Goal: Task Accomplishment & Management: Manage account settings

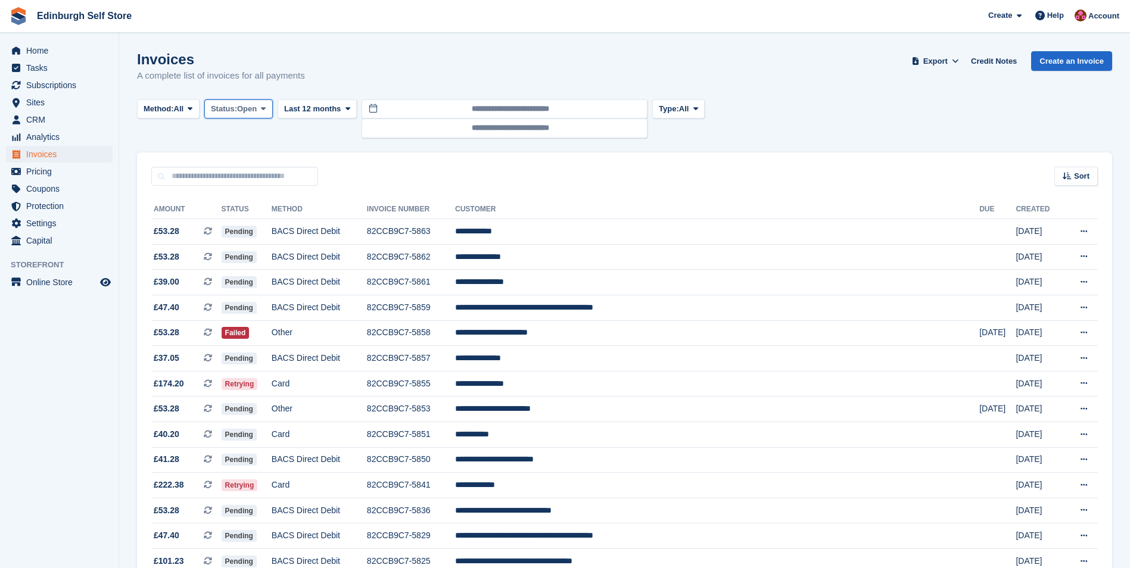
click at [262, 106] on button "Status: Open" at bounding box center [238, 109] width 69 height 20
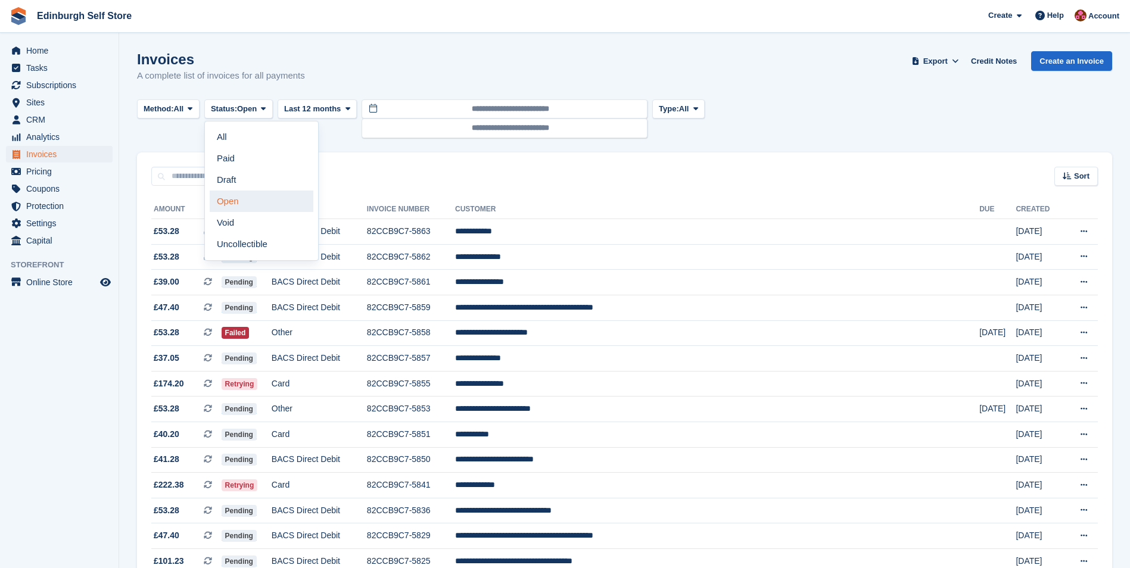
click at [259, 203] on link "Open" at bounding box center [262, 201] width 104 height 21
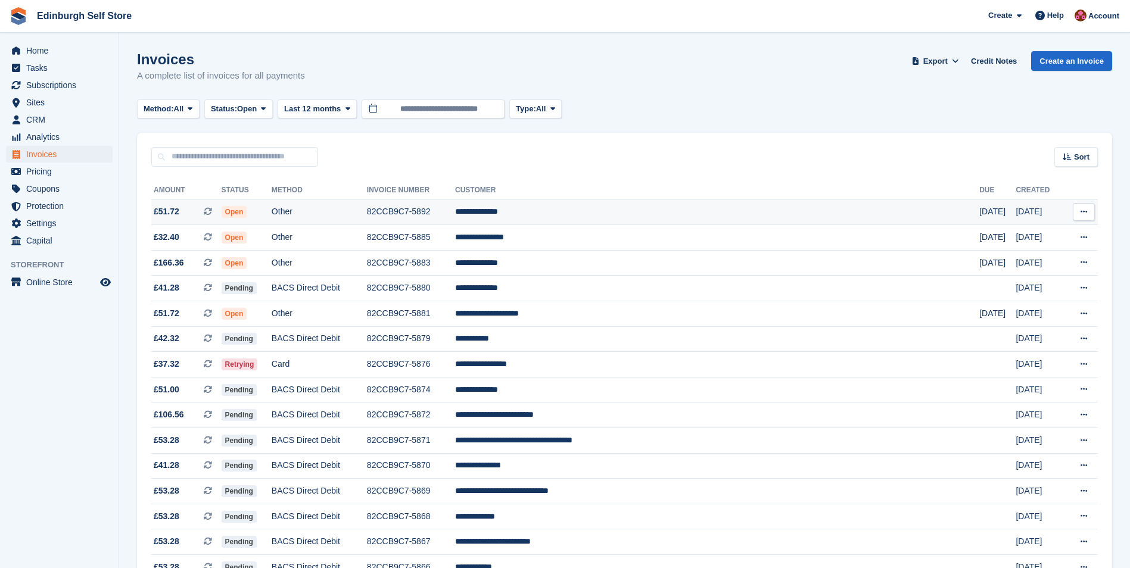
click at [594, 210] on td "**********" at bounding box center [717, 213] width 524 height 26
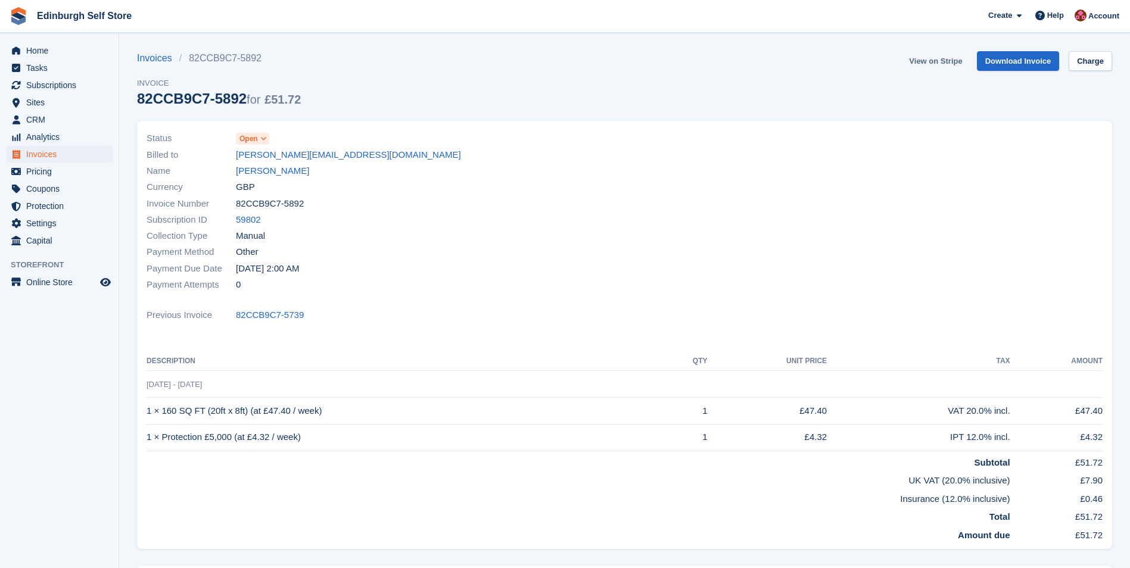
click at [936, 62] on link "View on Stripe" at bounding box center [935, 61] width 63 height 20
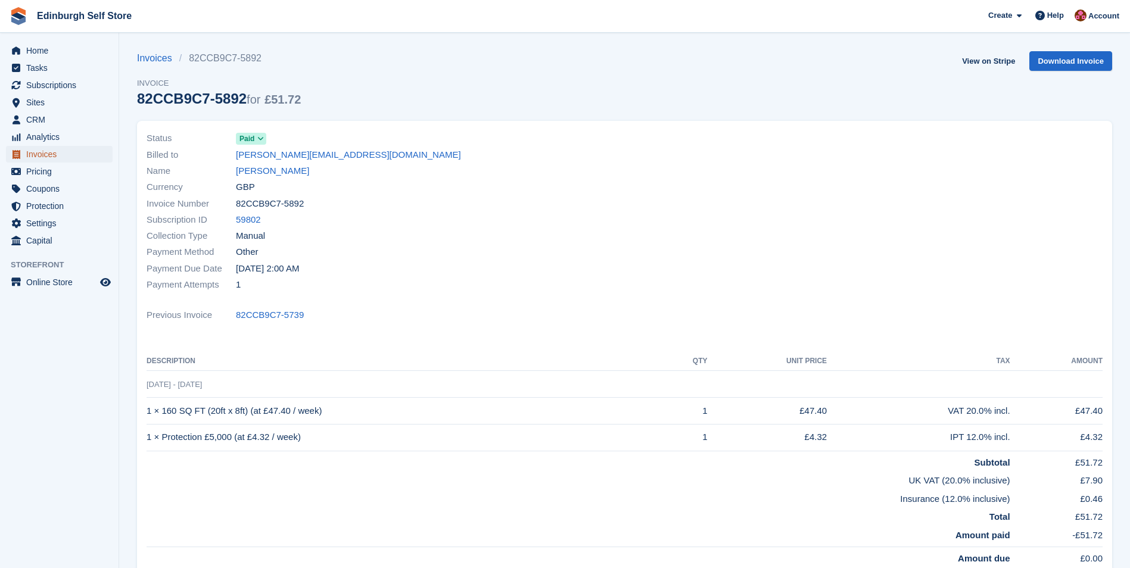
click at [60, 155] on span "Invoices" at bounding box center [61, 154] width 71 height 17
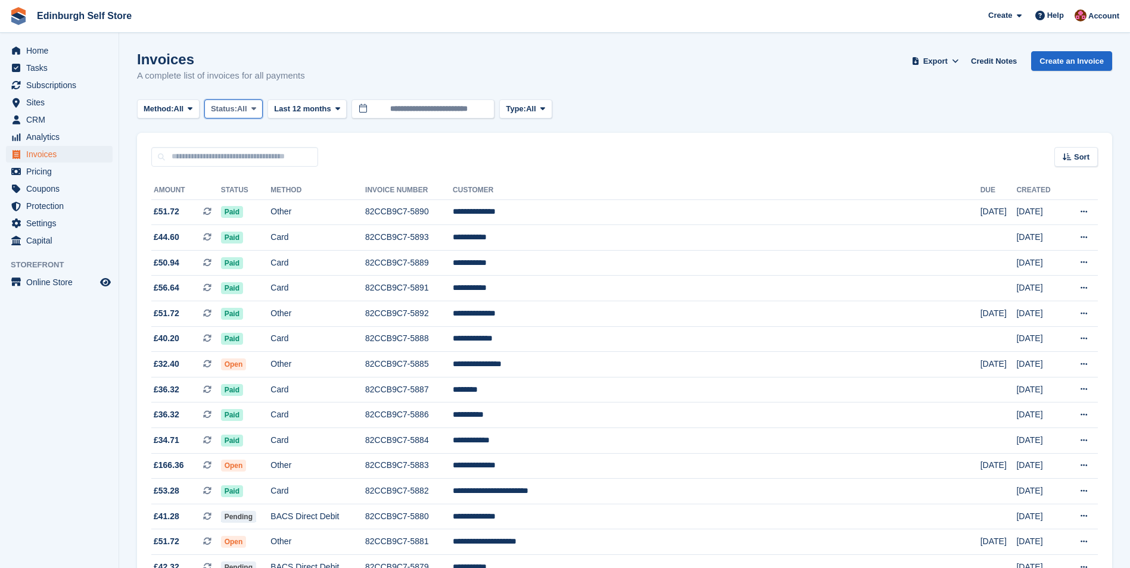
click at [256, 108] on icon at bounding box center [253, 109] width 5 height 8
click at [250, 203] on link "Open" at bounding box center [262, 201] width 104 height 21
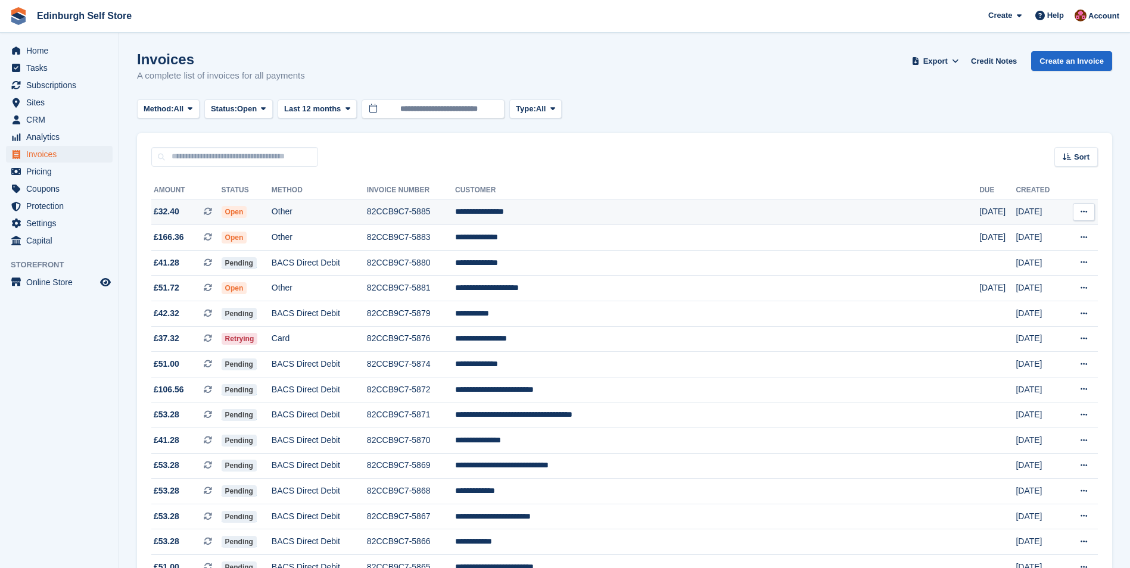
click at [591, 214] on td "**********" at bounding box center [717, 213] width 524 height 26
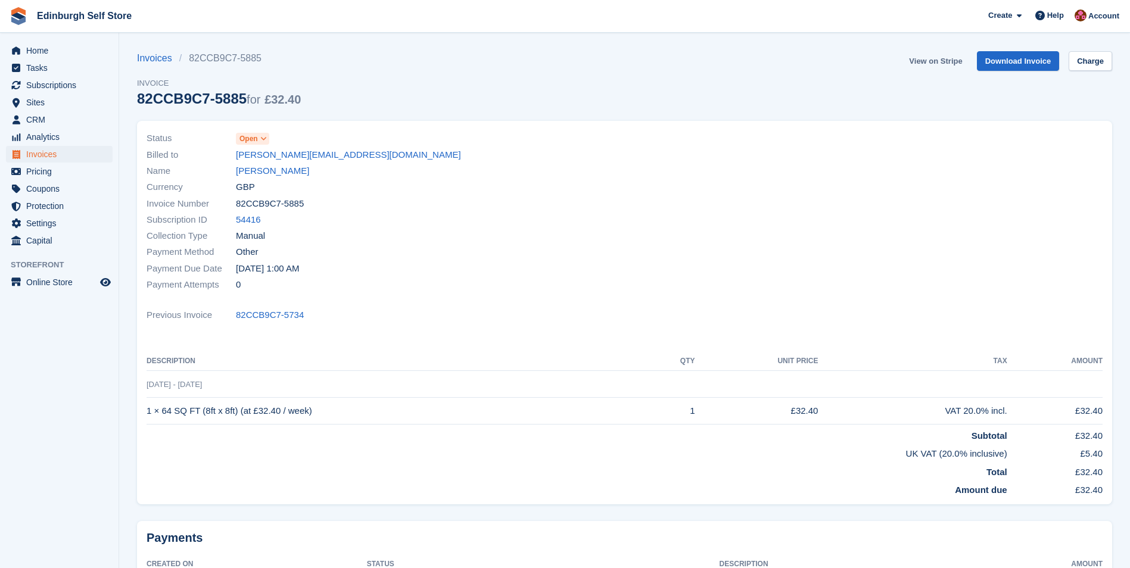
click at [932, 61] on link "View on Stripe" at bounding box center [935, 61] width 63 height 20
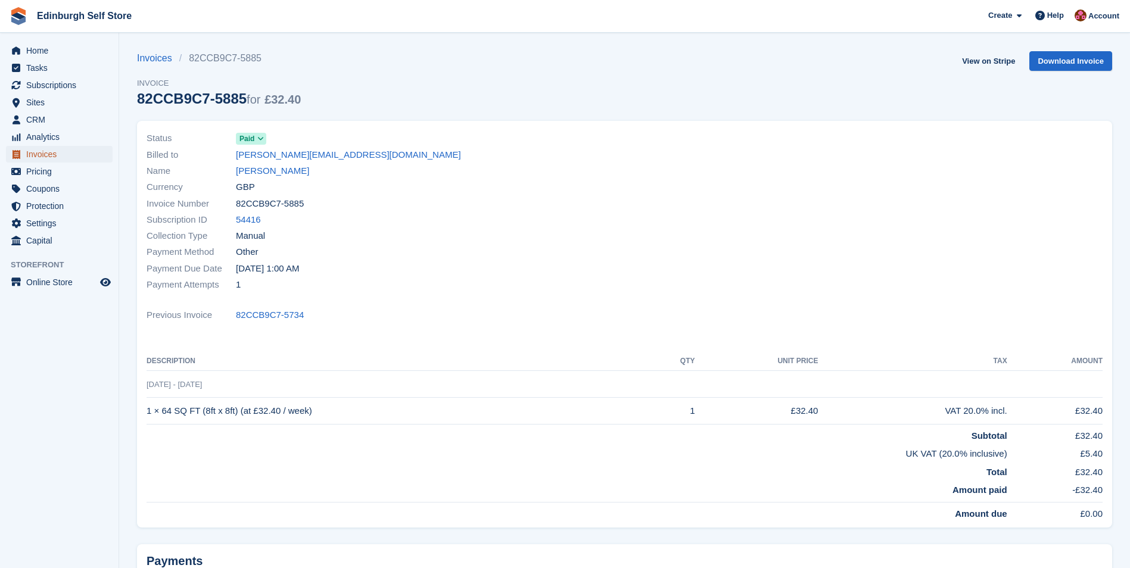
click at [74, 157] on span "Invoices" at bounding box center [61, 154] width 71 height 17
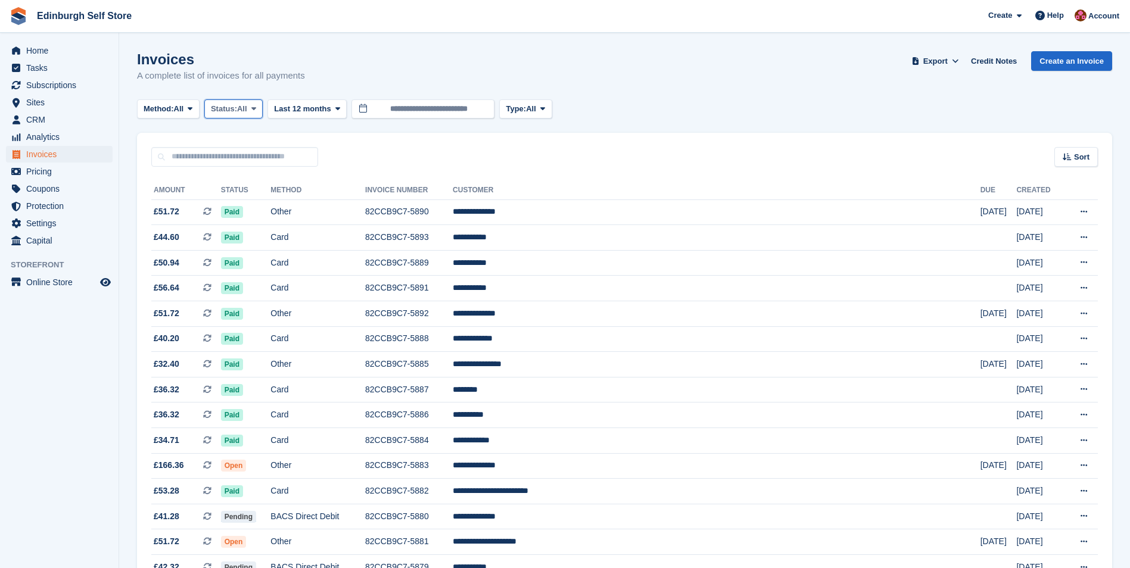
click at [256, 109] on icon at bounding box center [253, 109] width 5 height 8
click at [268, 206] on link "Open" at bounding box center [262, 201] width 104 height 21
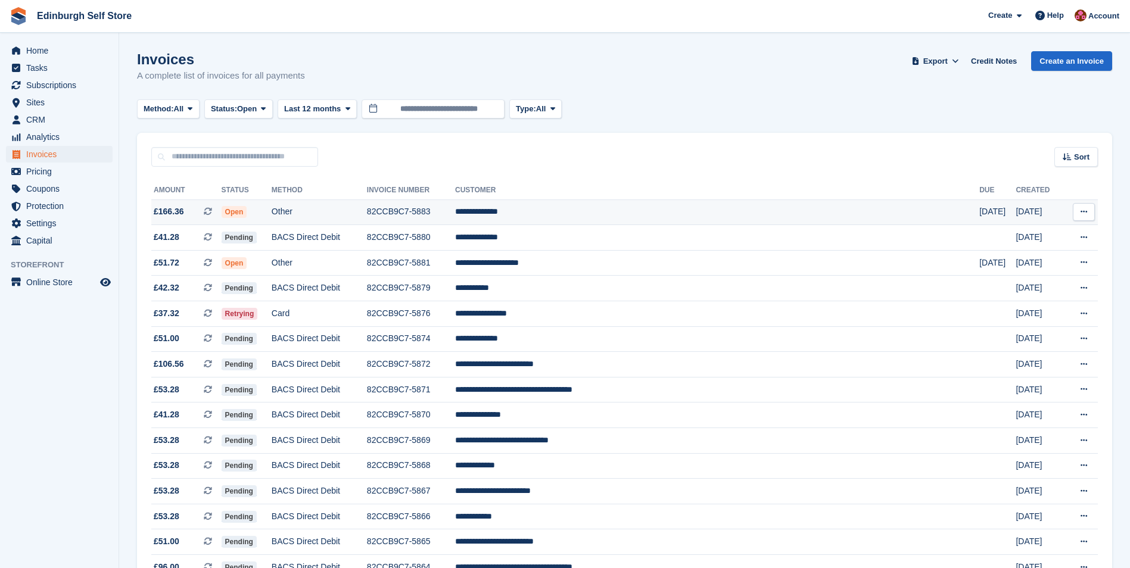
click at [593, 215] on td "**********" at bounding box center [717, 213] width 524 height 26
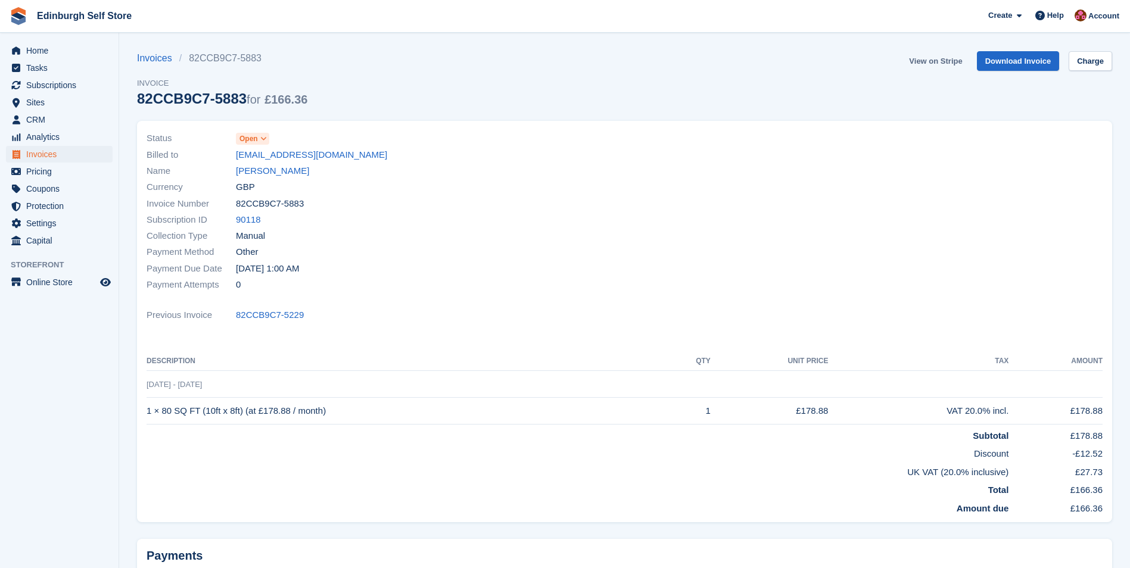
click at [929, 57] on link "View on Stripe" at bounding box center [935, 61] width 63 height 20
click at [57, 155] on span "Invoices" at bounding box center [61, 154] width 71 height 17
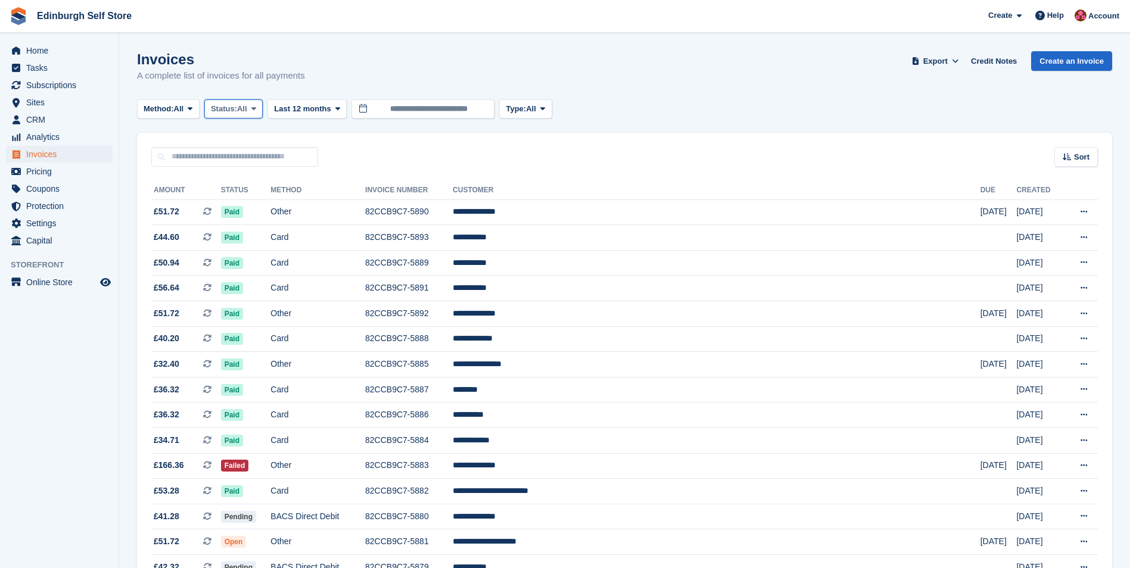
click at [256, 107] on icon at bounding box center [253, 109] width 5 height 8
click at [256, 200] on link "Open" at bounding box center [262, 201] width 104 height 21
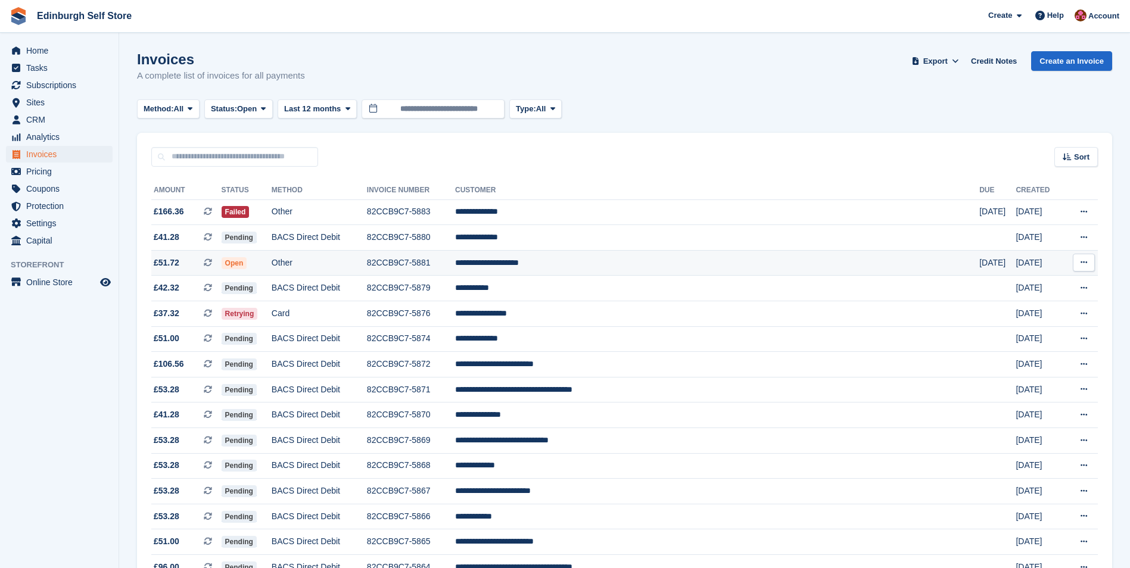
click at [612, 267] on td "**********" at bounding box center [717, 263] width 524 height 26
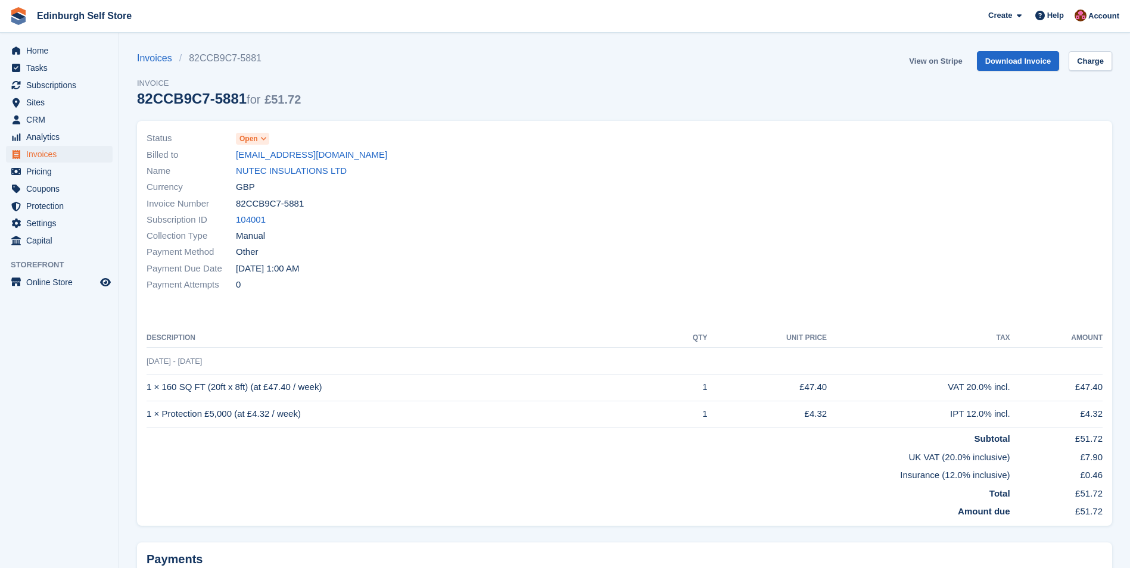
click at [938, 61] on link "View on Stripe" at bounding box center [935, 61] width 63 height 20
click at [36, 48] on span "Home" at bounding box center [61, 50] width 71 height 17
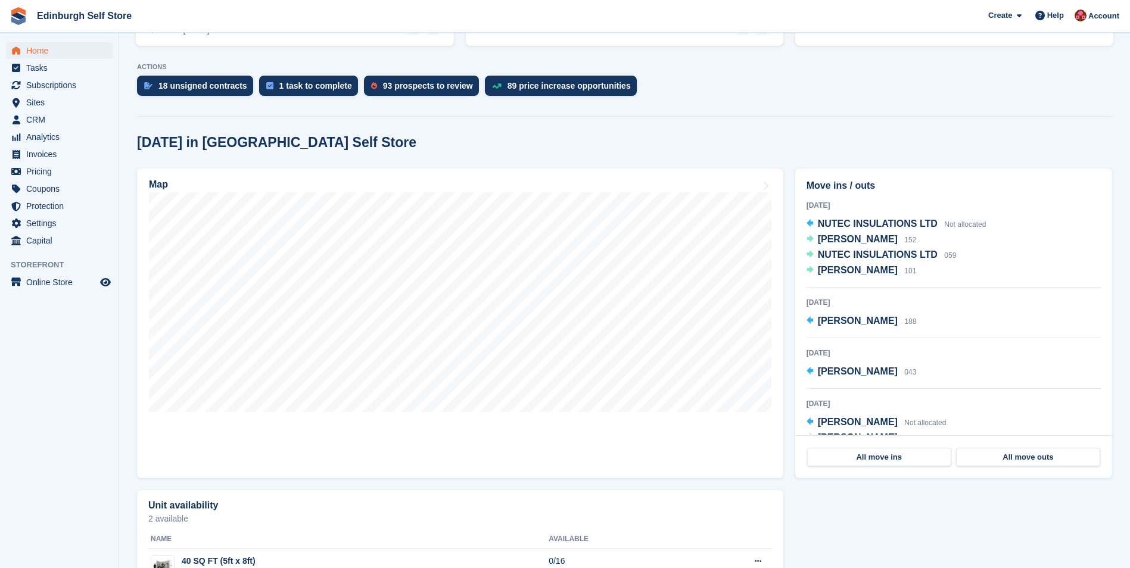
scroll to position [238, 0]
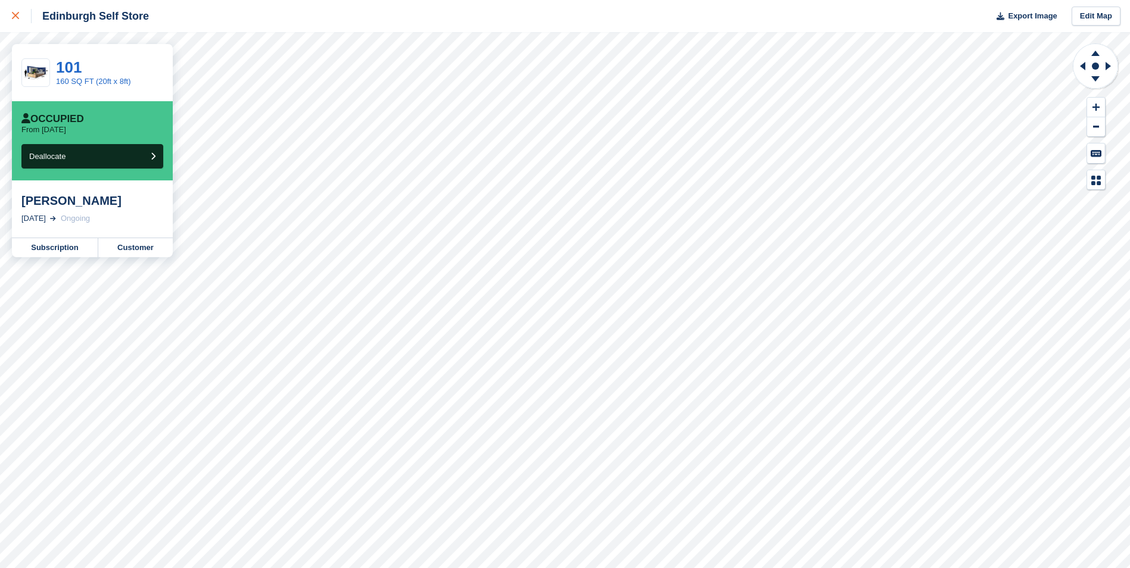
click at [17, 12] on div at bounding box center [22, 16] width 20 height 14
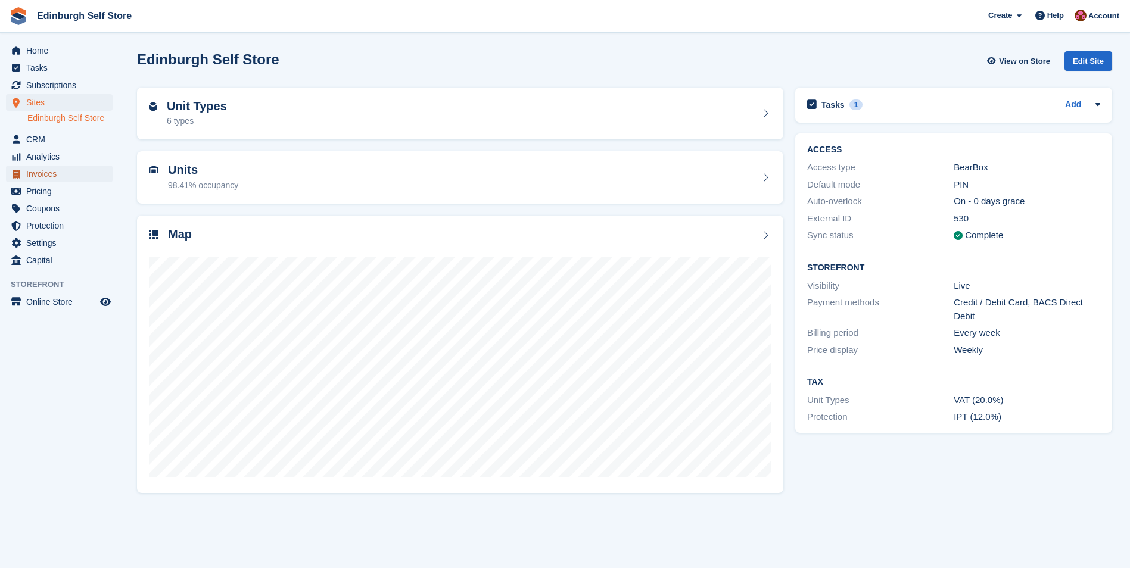
click at [66, 175] on span "Invoices" at bounding box center [61, 174] width 71 height 17
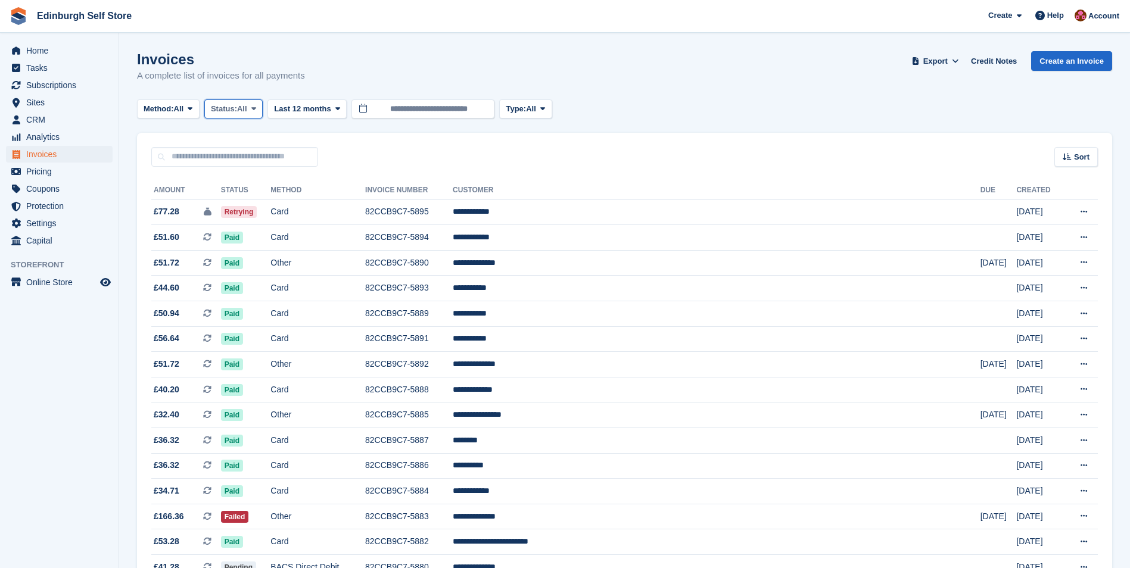
click at [256, 105] on icon at bounding box center [253, 109] width 5 height 8
click at [253, 202] on link "Open" at bounding box center [262, 201] width 104 height 21
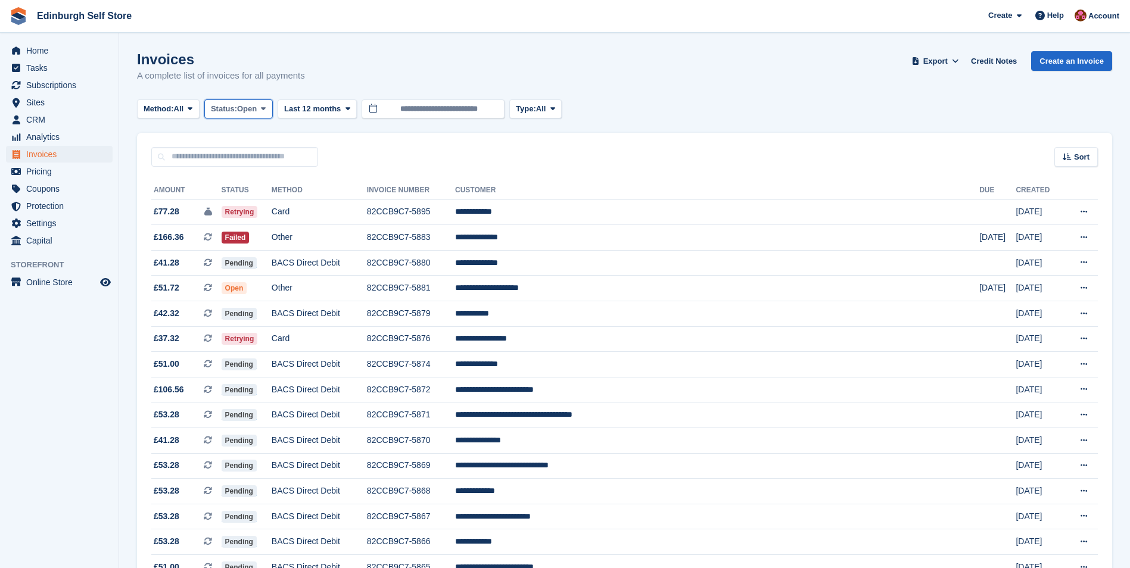
click at [263, 108] on span at bounding box center [264, 109] width 10 height 10
click at [256, 200] on link "Open" at bounding box center [262, 201] width 104 height 21
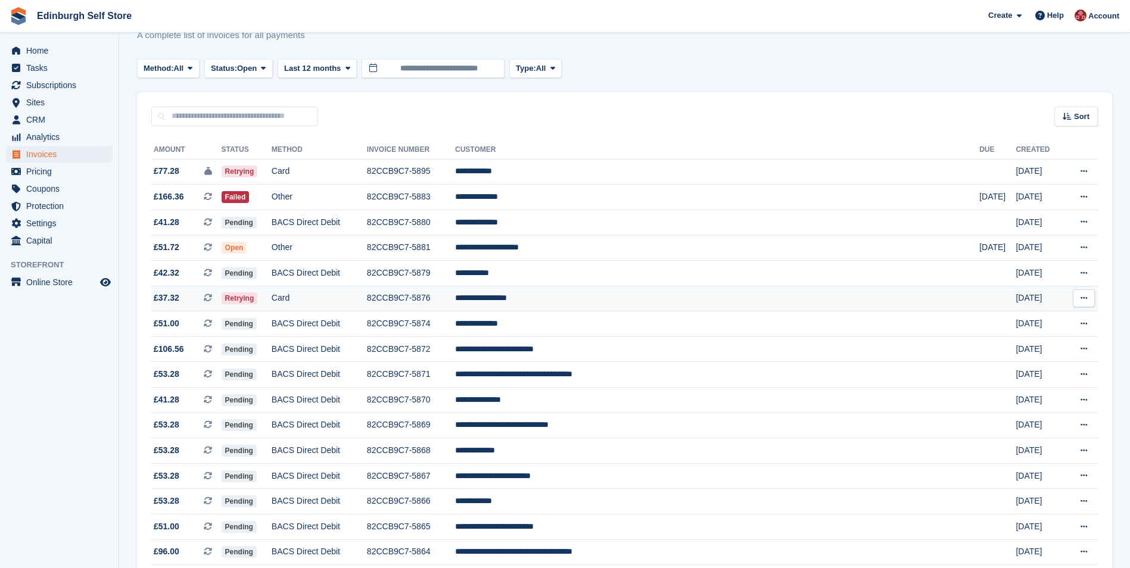
scroll to position [60, 0]
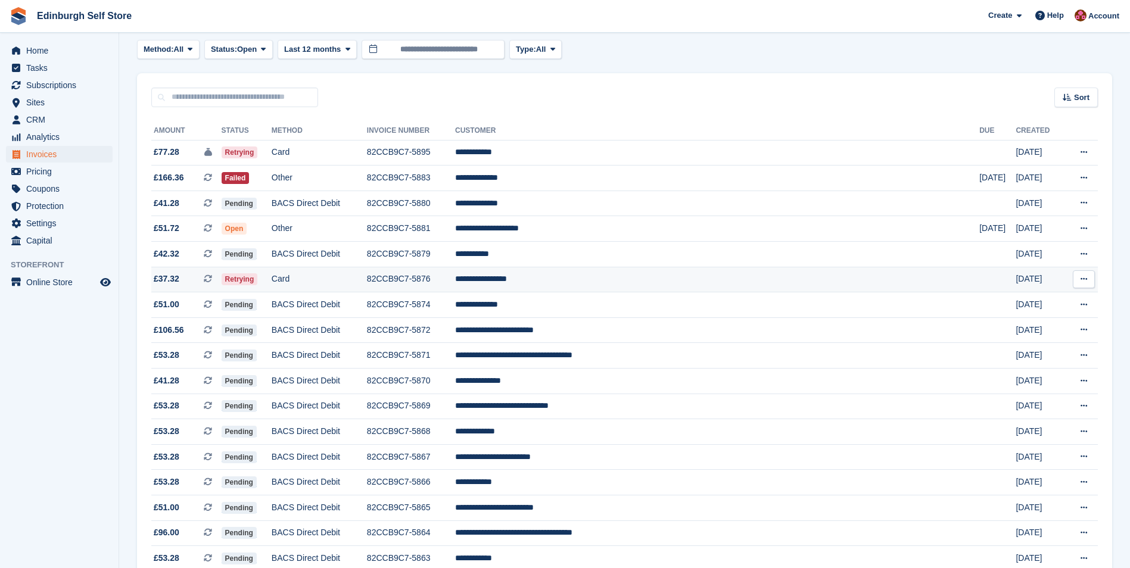
click at [602, 283] on td "**********" at bounding box center [717, 280] width 524 height 26
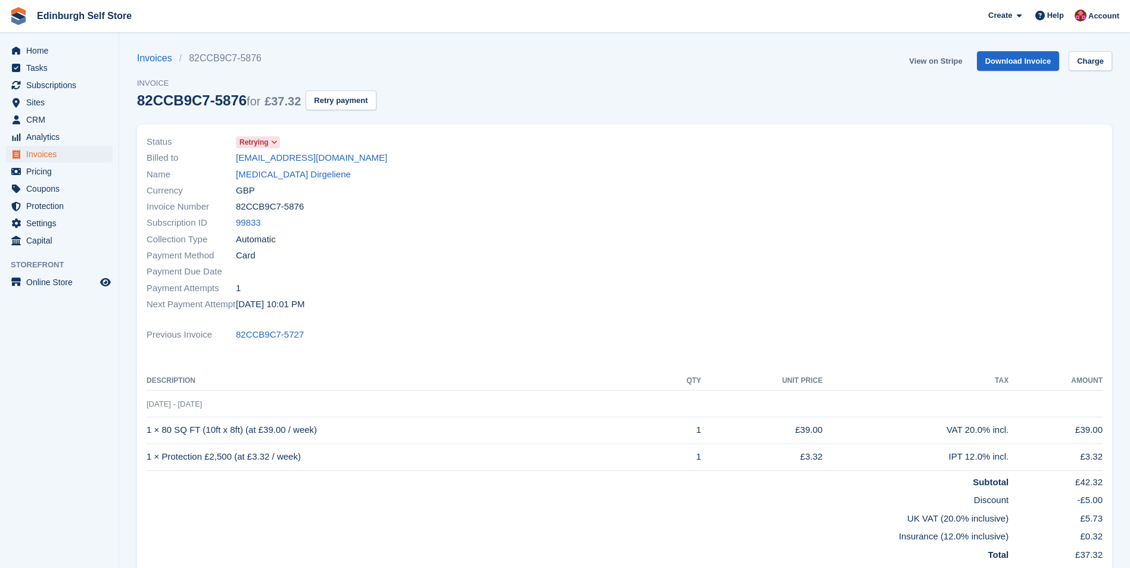
click at [932, 61] on link "View on Stripe" at bounding box center [935, 61] width 63 height 20
click at [64, 156] on span "Invoices" at bounding box center [61, 154] width 71 height 17
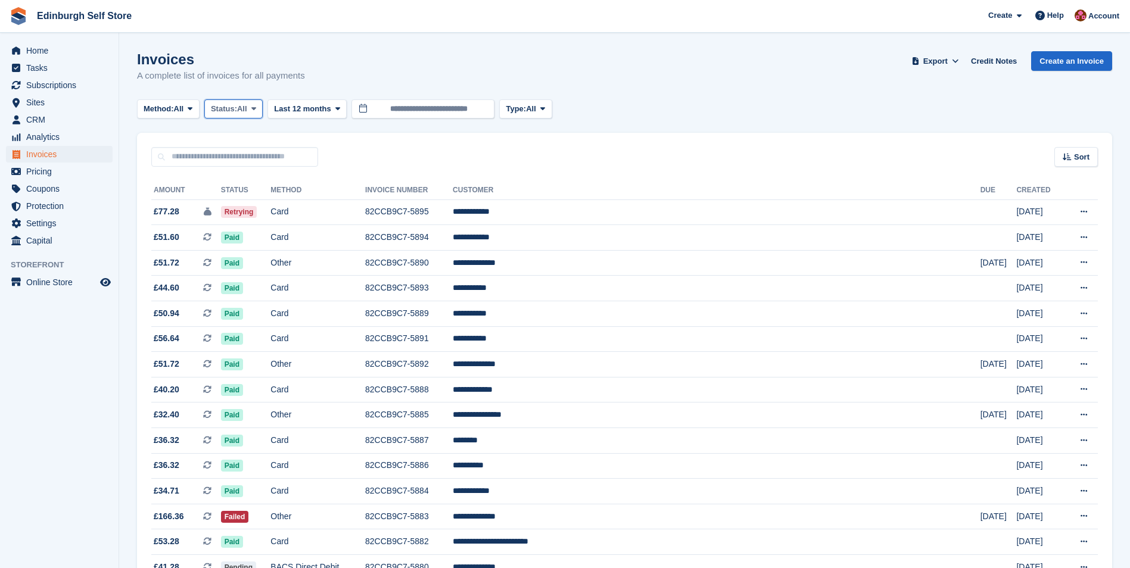
click at [256, 108] on icon at bounding box center [253, 109] width 5 height 8
click at [253, 202] on link "Open" at bounding box center [262, 201] width 104 height 21
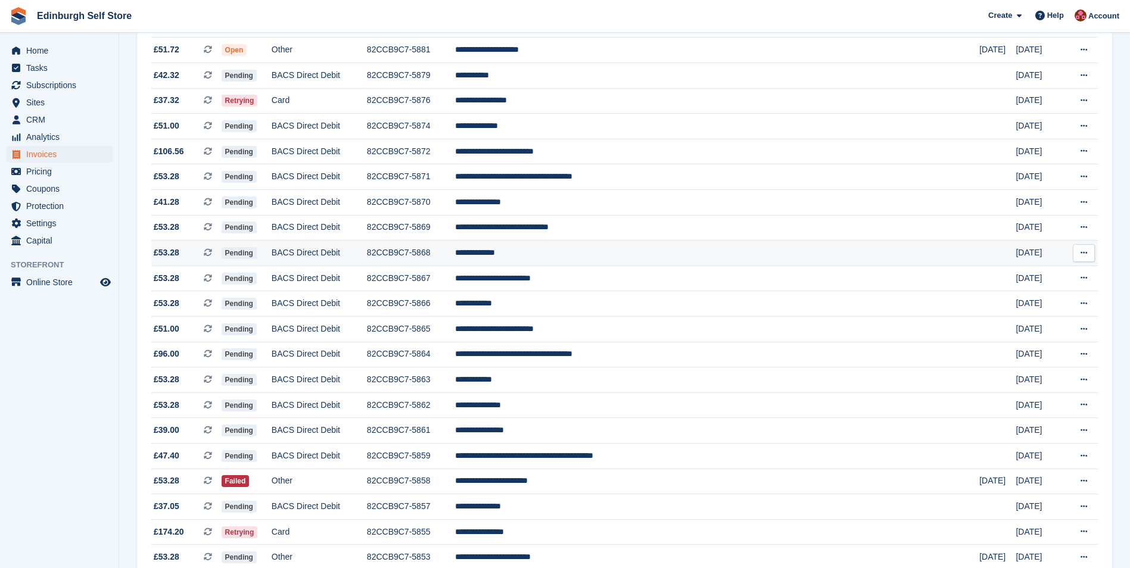
scroll to position [417, 0]
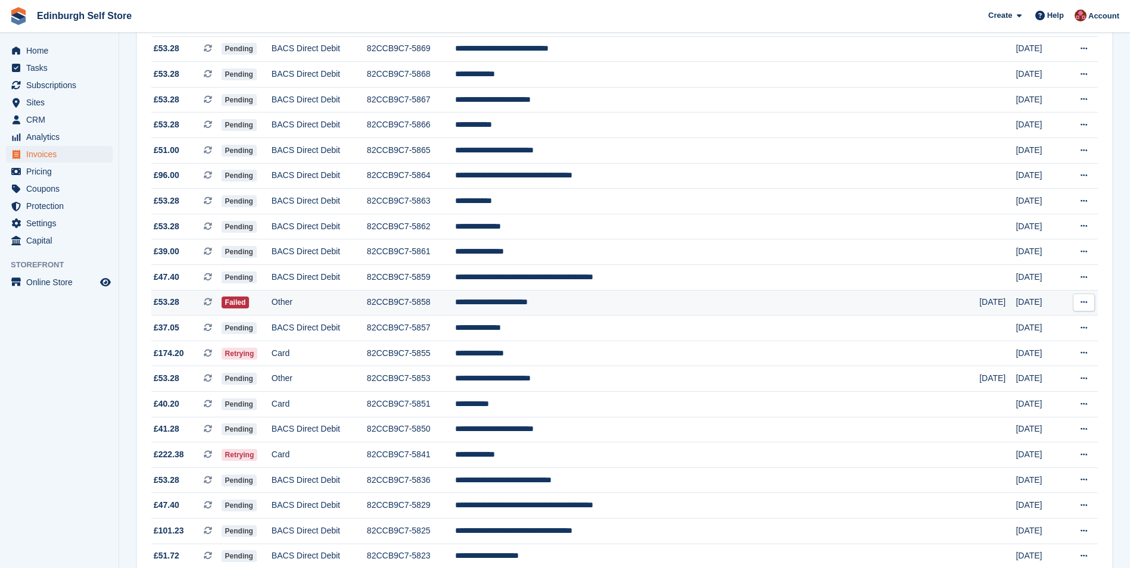
click at [612, 302] on td "**********" at bounding box center [717, 303] width 524 height 26
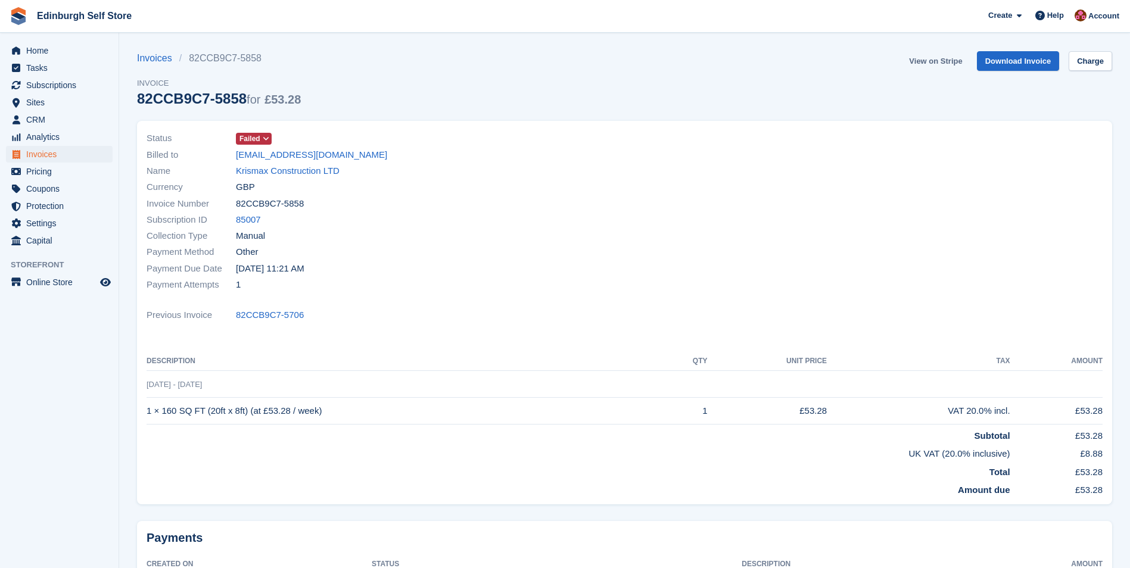
click at [938, 60] on link "View on Stripe" at bounding box center [935, 61] width 63 height 20
click at [52, 153] on span "Invoices" at bounding box center [61, 154] width 71 height 17
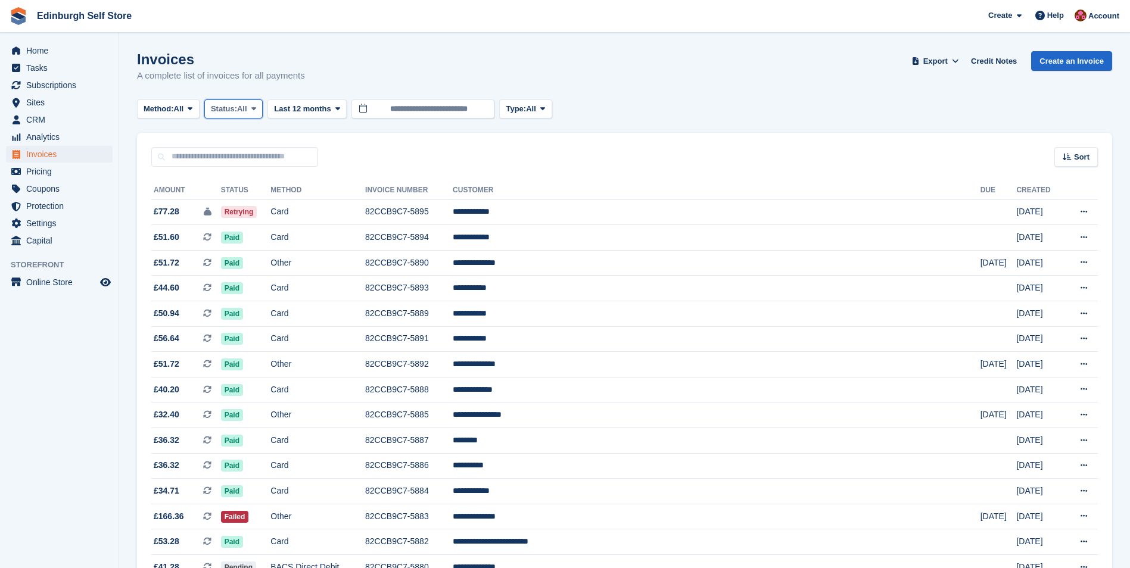
click at [256, 107] on icon at bounding box center [253, 109] width 5 height 8
click at [250, 205] on link "Open" at bounding box center [262, 201] width 104 height 21
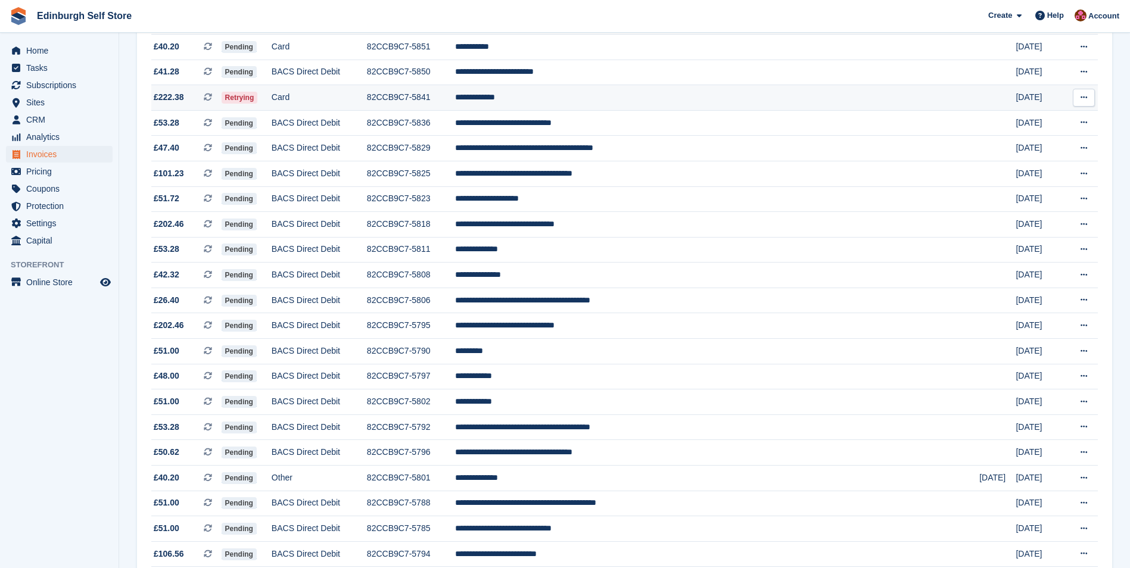
scroll to position [959, 0]
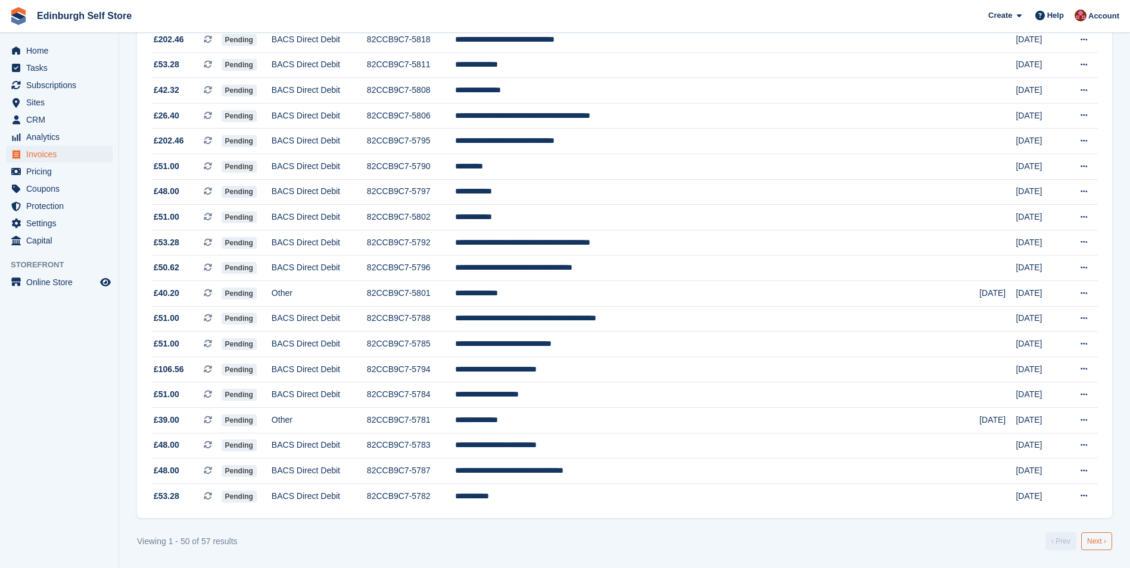
click at [1090, 543] on link "Next ›" at bounding box center [1096, 542] width 31 height 18
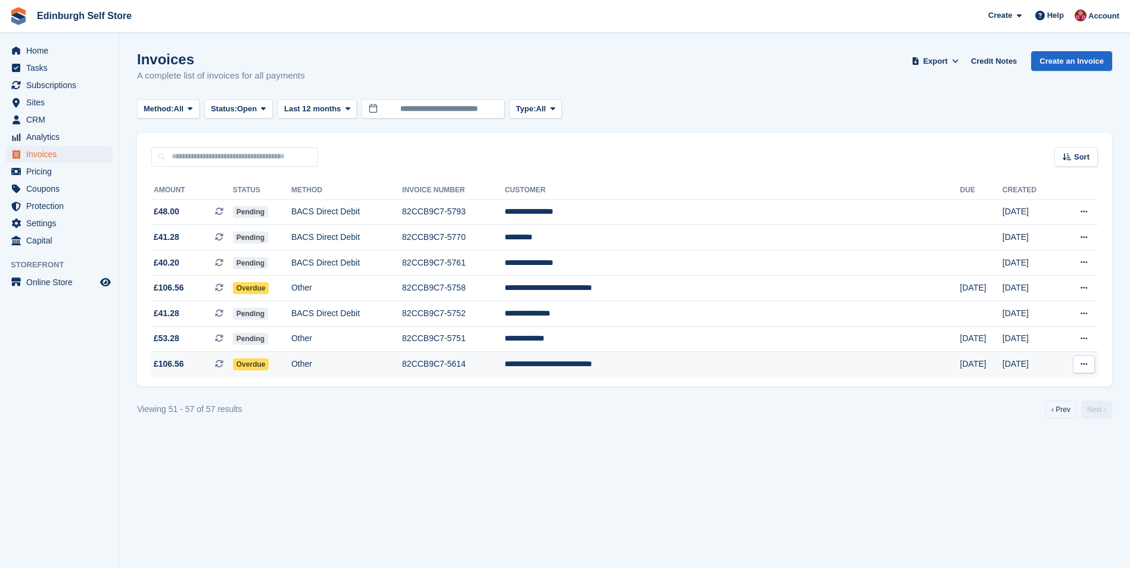
click at [662, 369] on td "**********" at bounding box center [732, 364] width 455 height 25
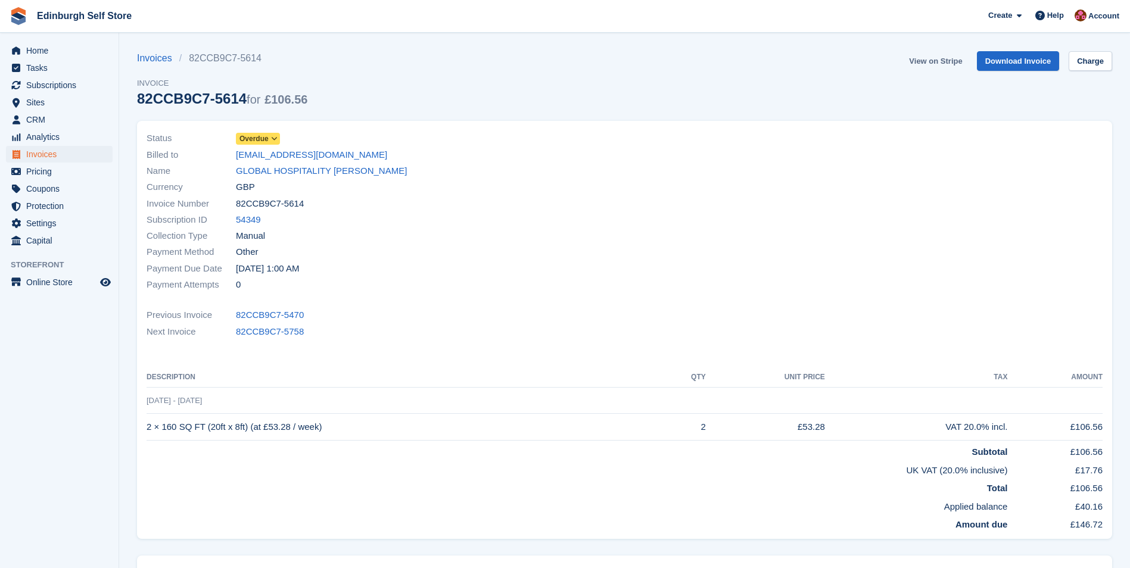
click at [929, 64] on link "View on Stripe" at bounding box center [935, 61] width 63 height 20
click at [66, 157] on span "Invoices" at bounding box center [61, 154] width 71 height 17
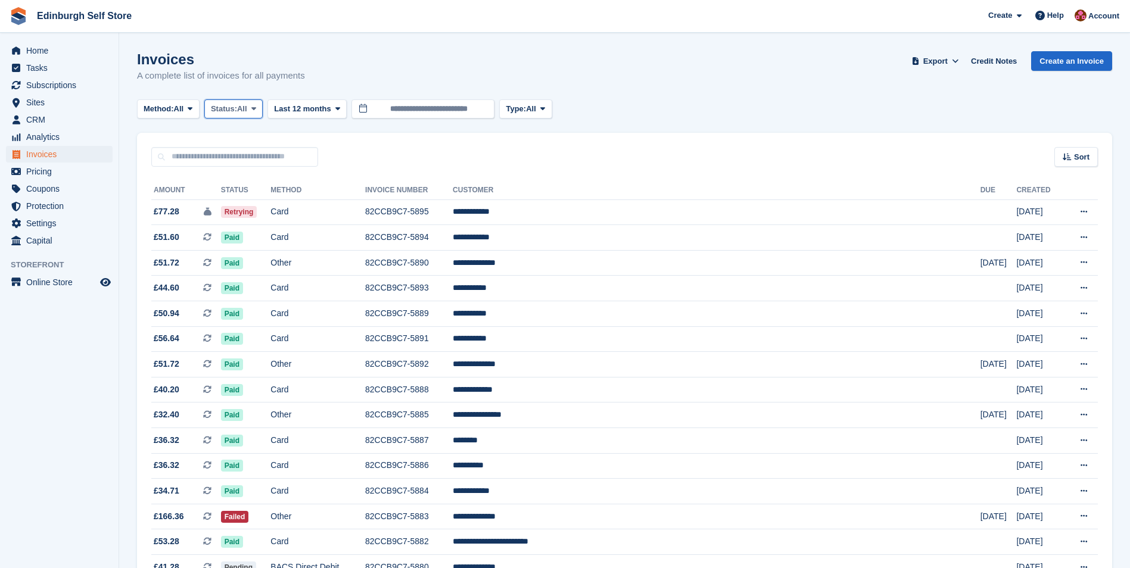
click at [256, 106] on icon at bounding box center [253, 109] width 5 height 8
click at [238, 203] on link "Open" at bounding box center [262, 201] width 104 height 21
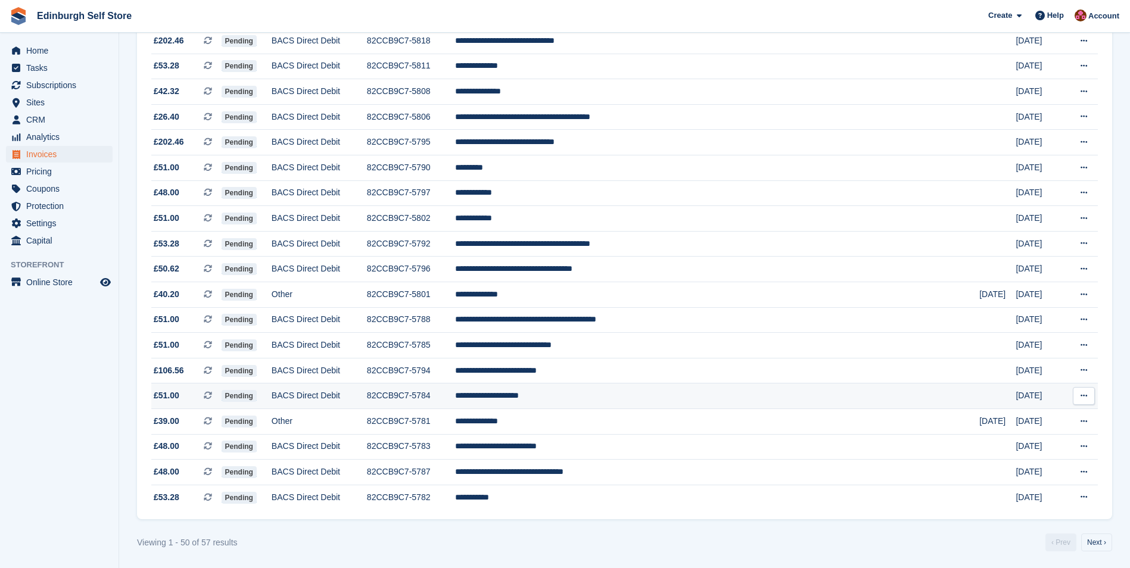
scroll to position [959, 0]
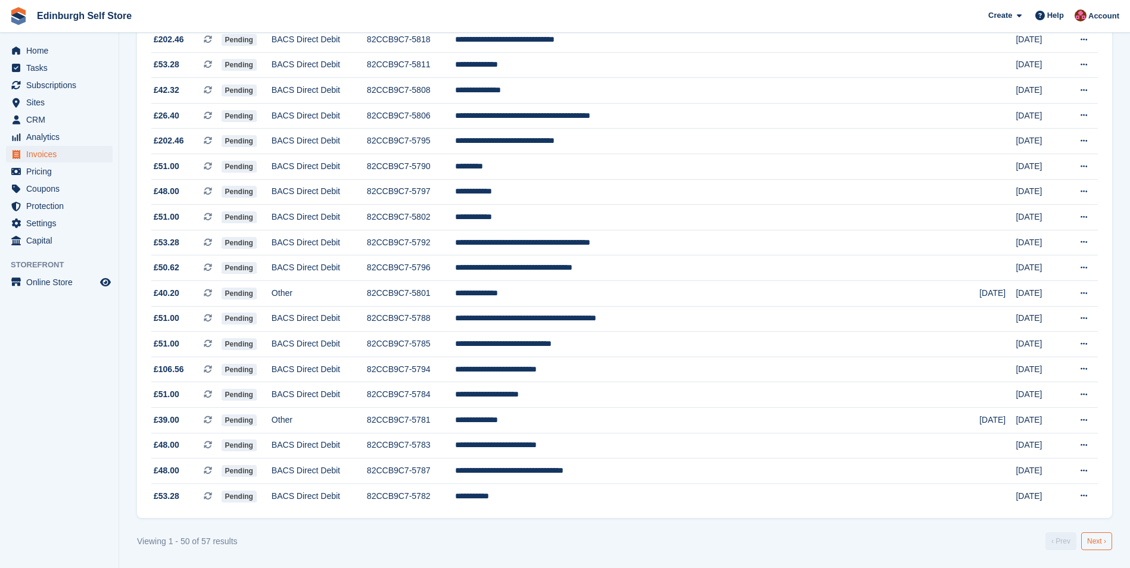
click at [1094, 538] on link "Next ›" at bounding box center [1096, 542] width 31 height 18
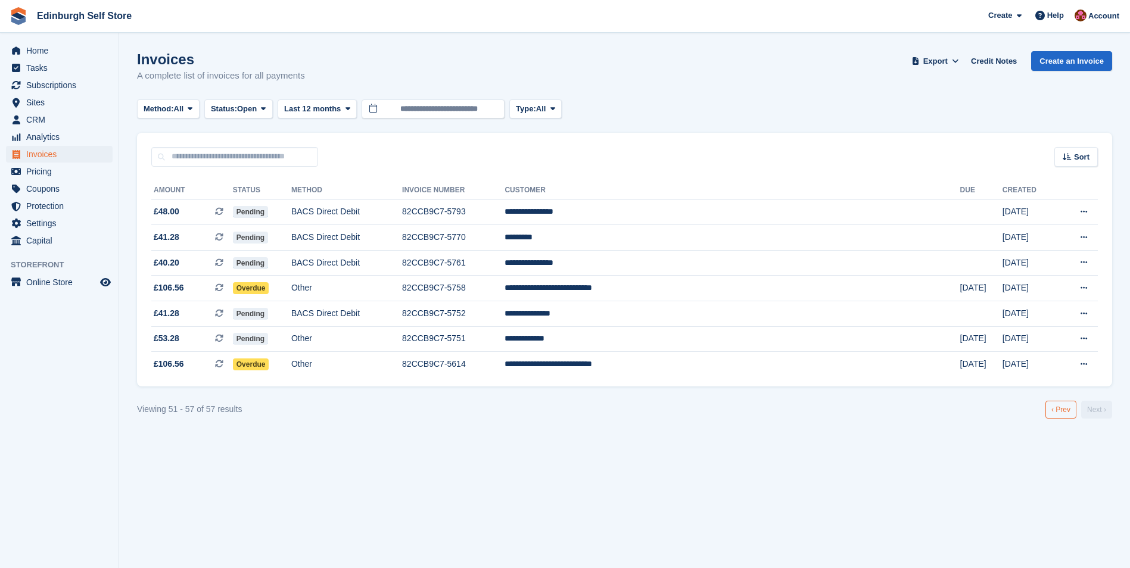
click at [1057, 408] on link "‹ Prev" at bounding box center [1060, 410] width 31 height 18
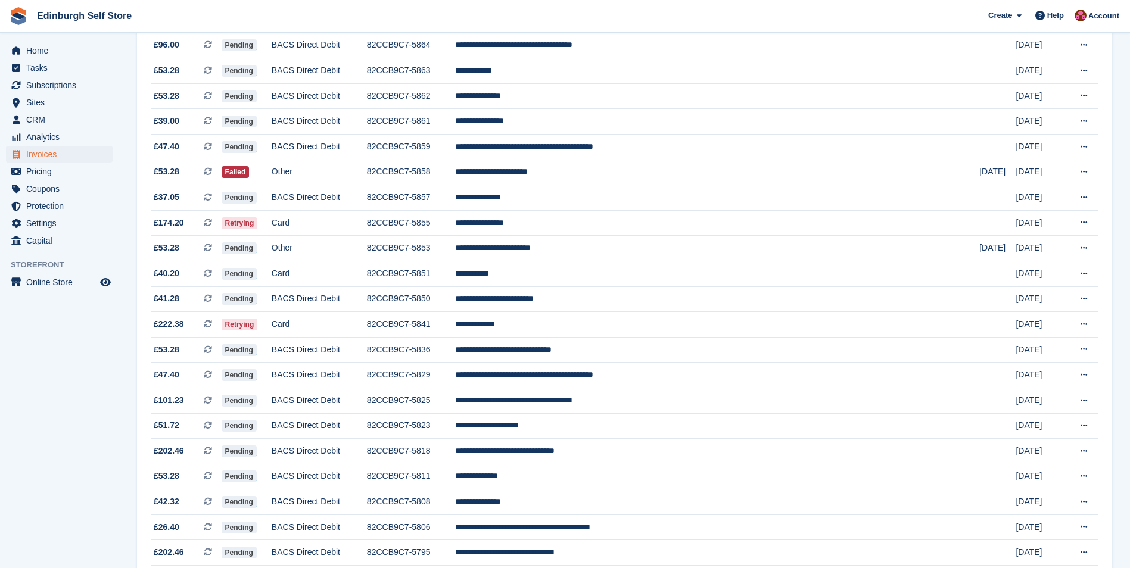
scroll to position [542, 0]
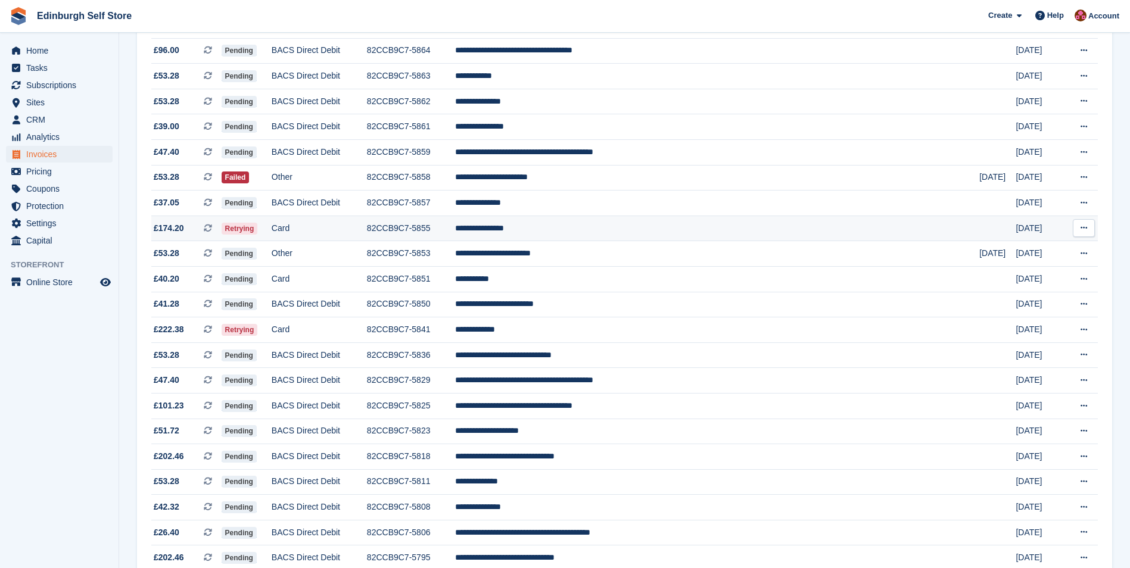
click at [615, 232] on td "**********" at bounding box center [717, 229] width 524 height 26
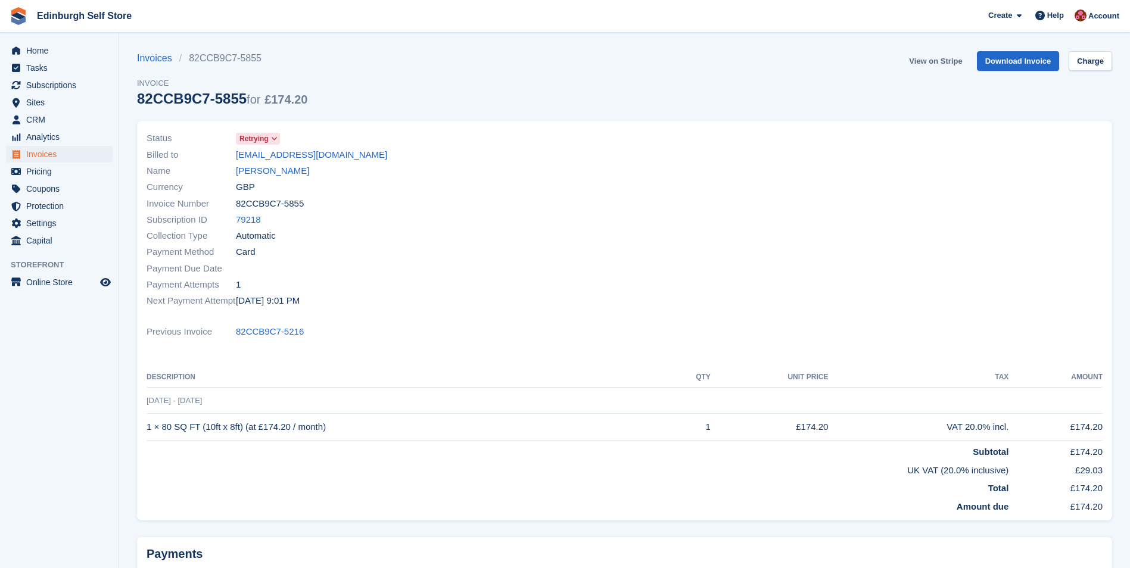
click at [938, 61] on link "View on Stripe" at bounding box center [935, 61] width 63 height 20
click at [63, 151] on span "Invoices" at bounding box center [61, 154] width 71 height 17
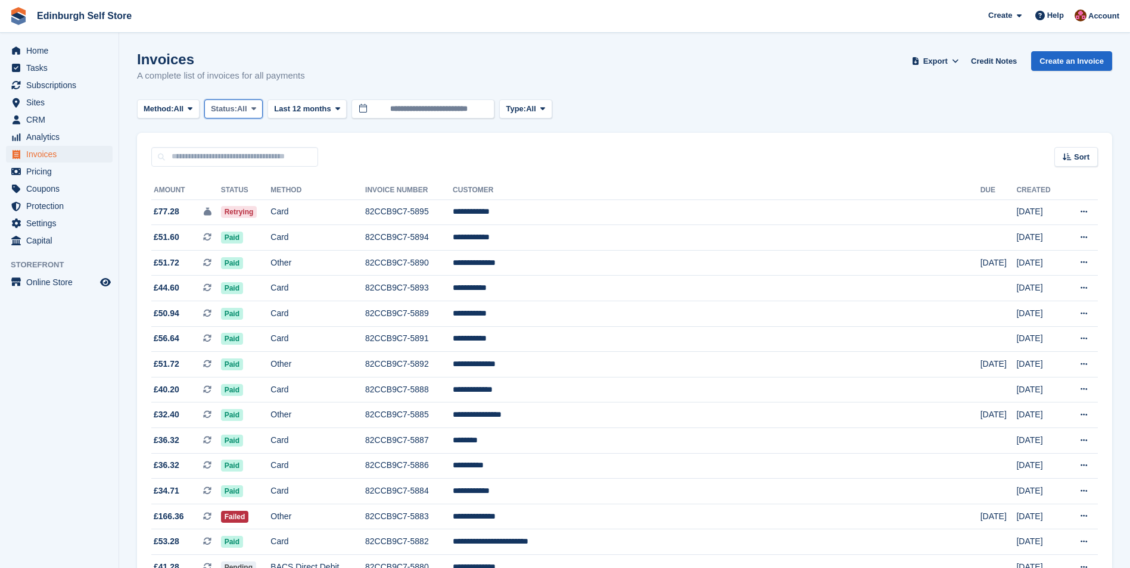
click at [256, 108] on icon at bounding box center [253, 109] width 5 height 8
click at [269, 198] on link "Open" at bounding box center [262, 201] width 104 height 21
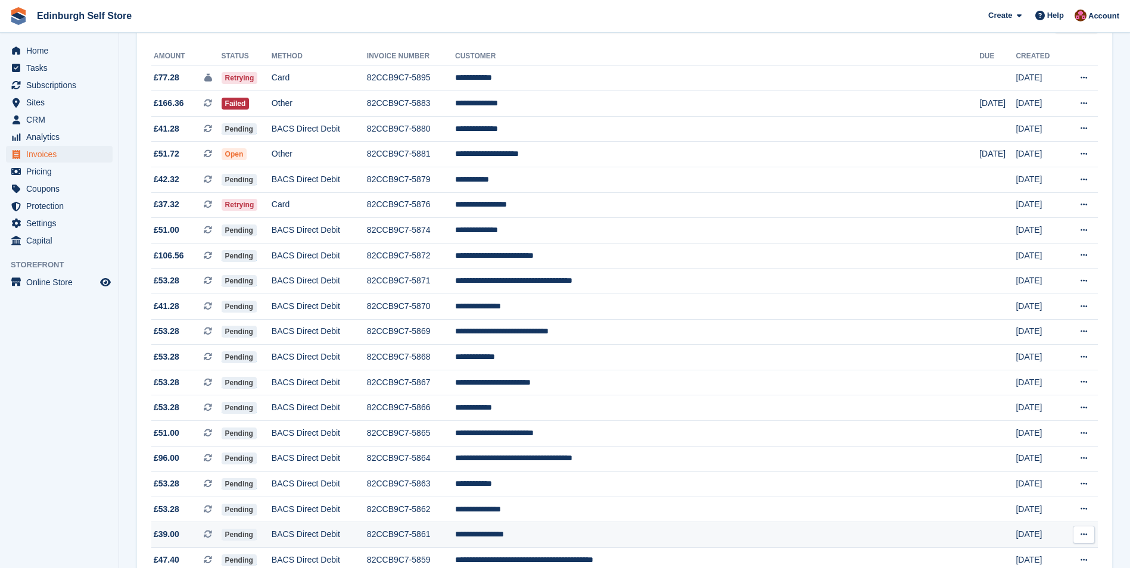
scroll to position [66, 0]
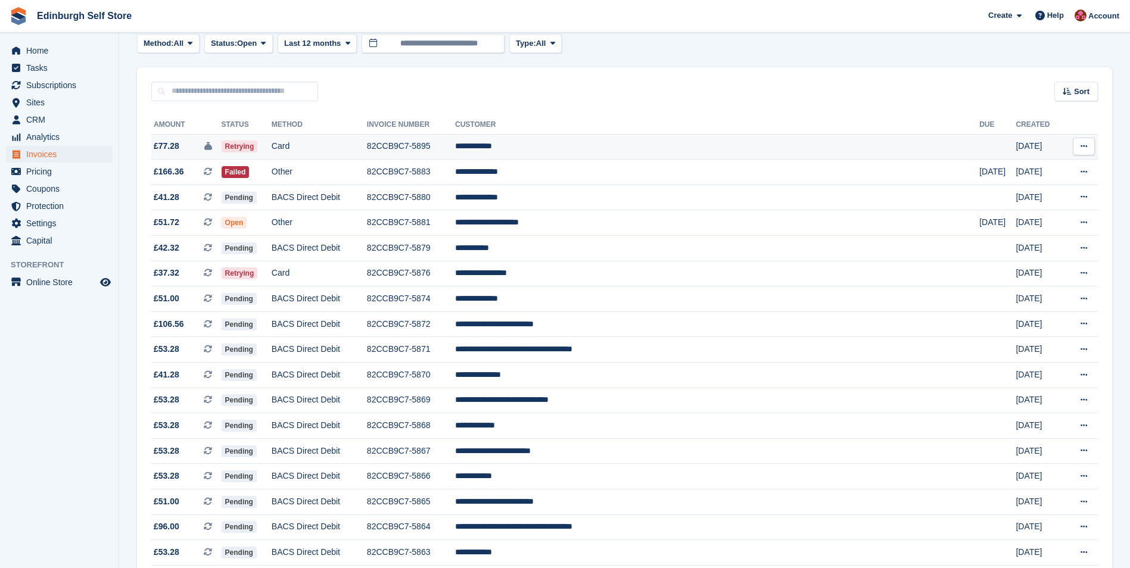
click at [579, 145] on td "**********" at bounding box center [717, 147] width 524 height 26
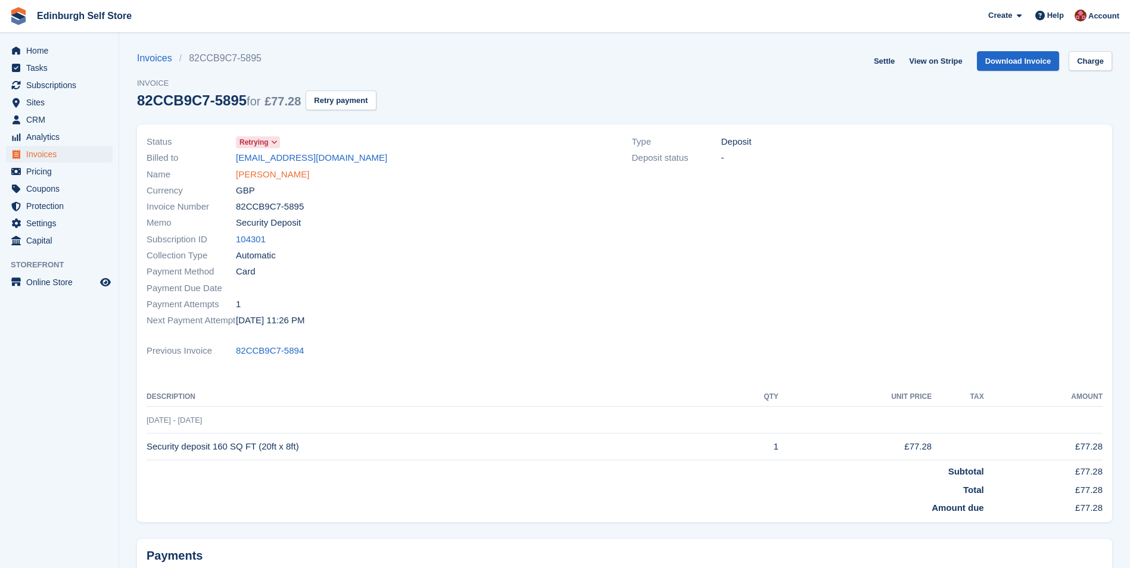
click at [259, 176] on link "Laura hebdon" at bounding box center [272, 175] width 73 height 14
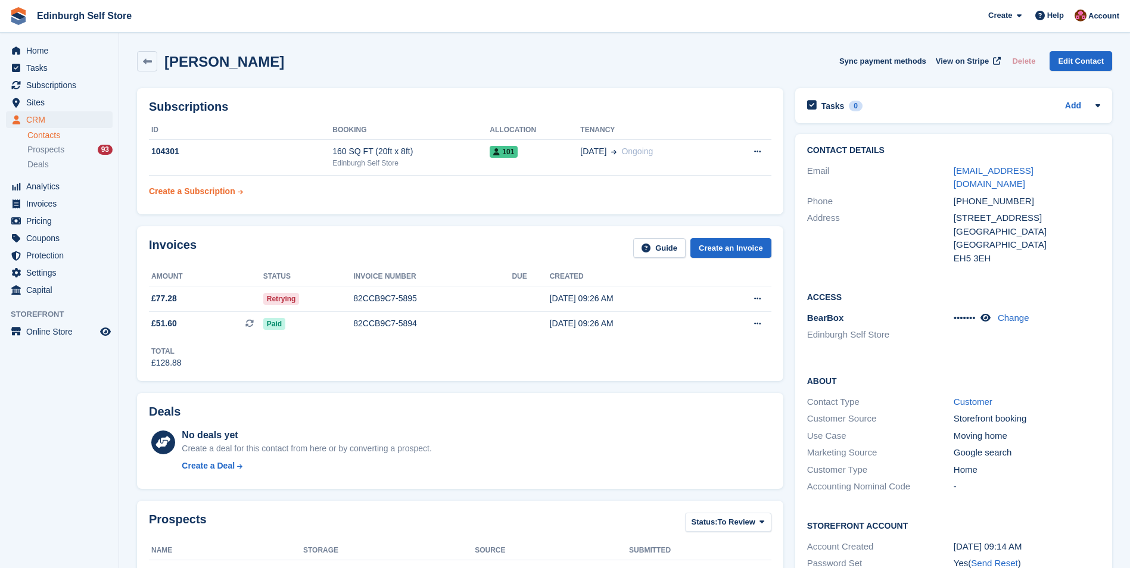
click at [170, 194] on div "Create a Subscription" at bounding box center [192, 191] width 86 height 13
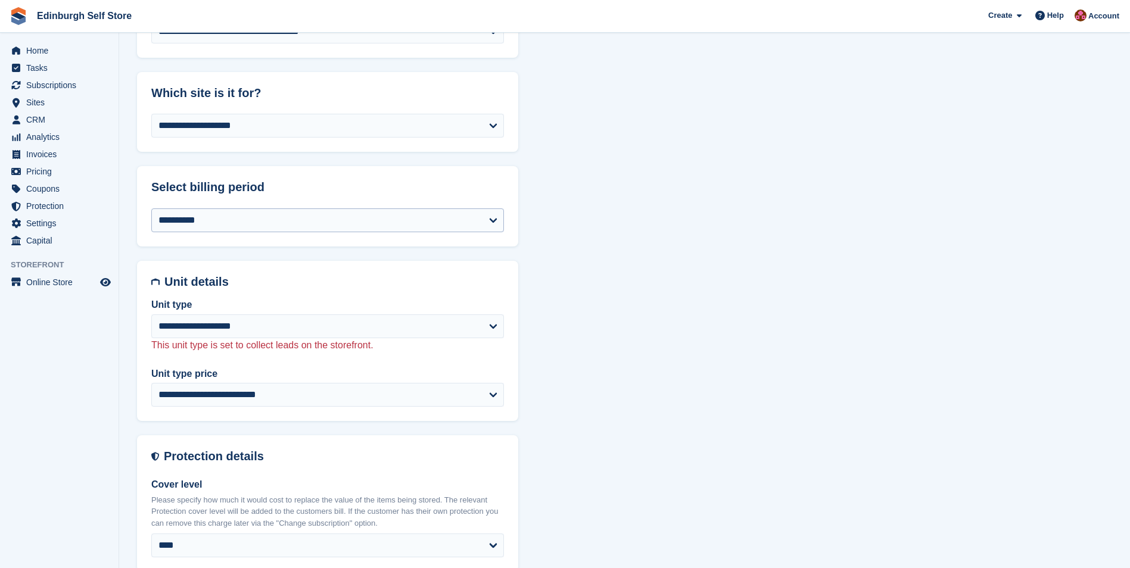
scroll to position [417, 0]
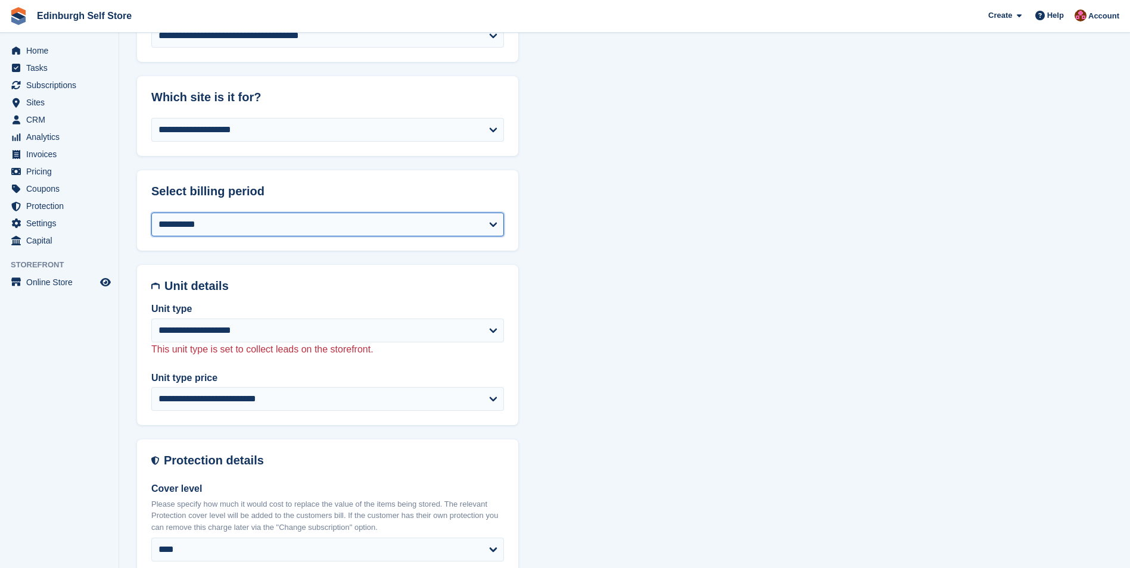
click at [360, 226] on select "**********" at bounding box center [327, 225] width 353 height 24
select select "*"
click at [151, 213] on select "**********" at bounding box center [327, 225] width 353 height 24
select select "******"
select select "**********"
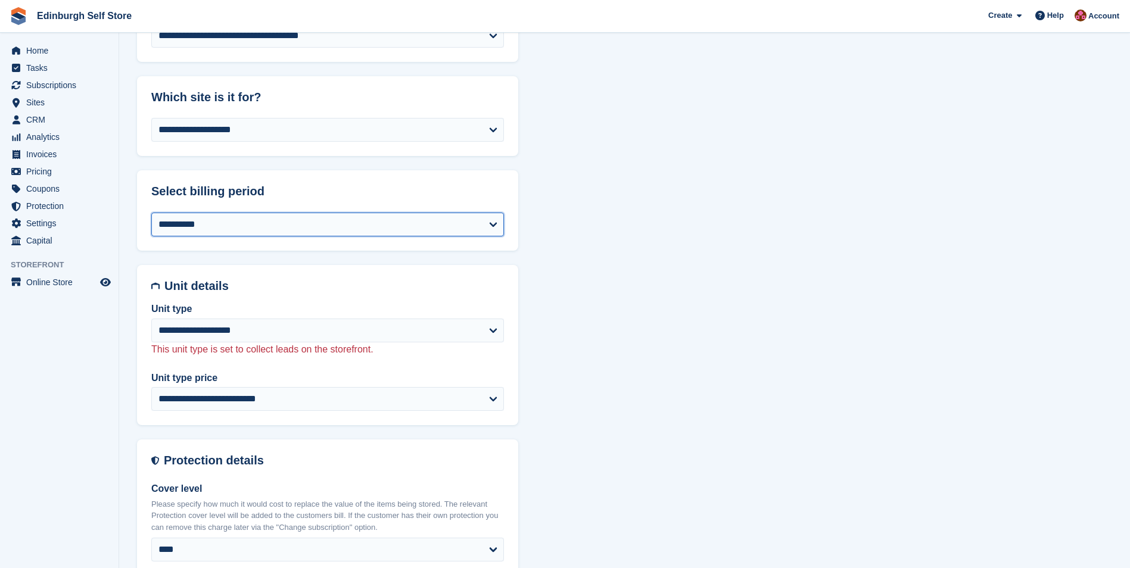
select select "******"
select select "****"
select select "*****"
select select
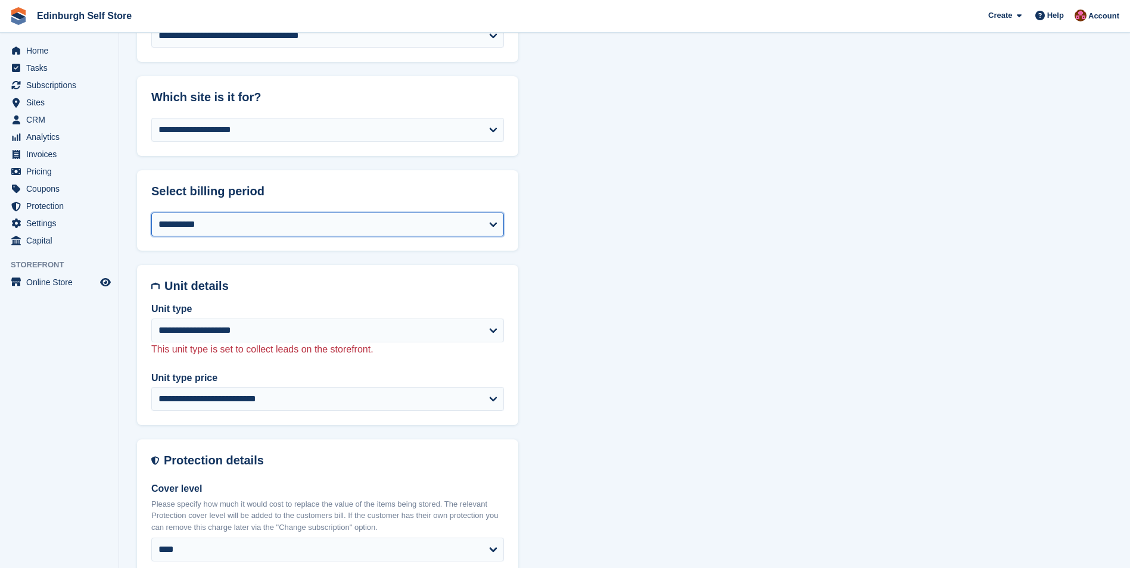
select select
select select "***"
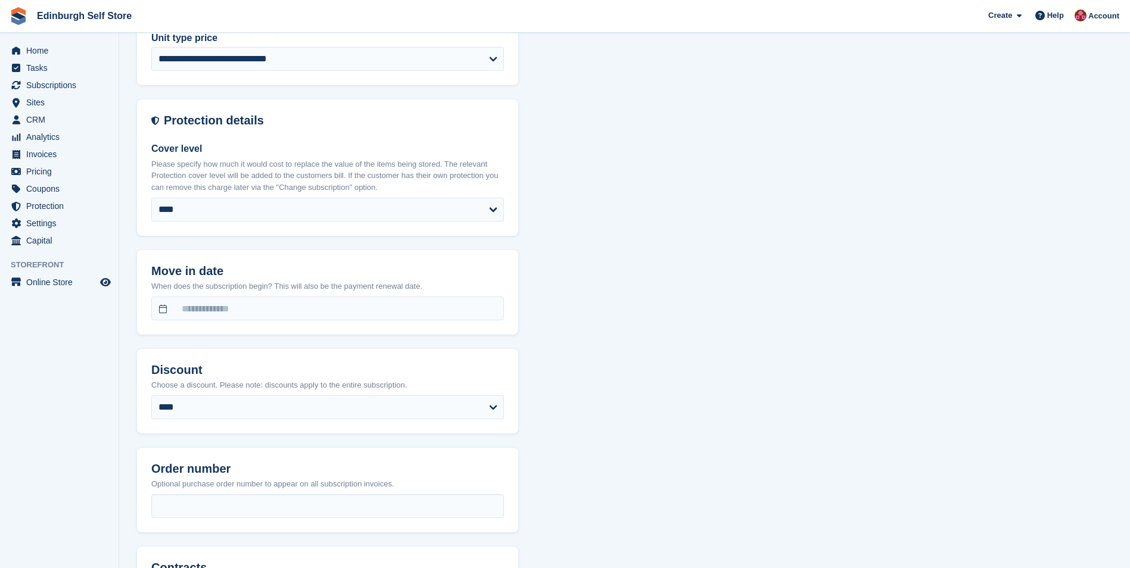
scroll to position [774, 0]
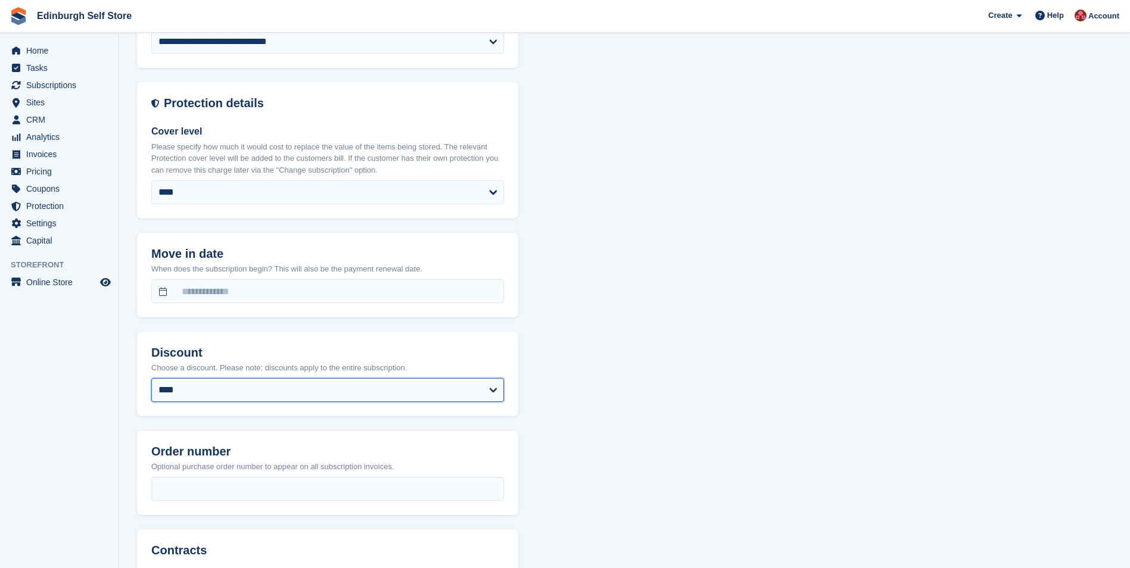
click at [361, 389] on select "**********" at bounding box center [327, 390] width 353 height 24
select select "****"
click at [151, 378] on select "**********" at bounding box center [327, 390] width 353 height 24
select select "******"
select select "**********"
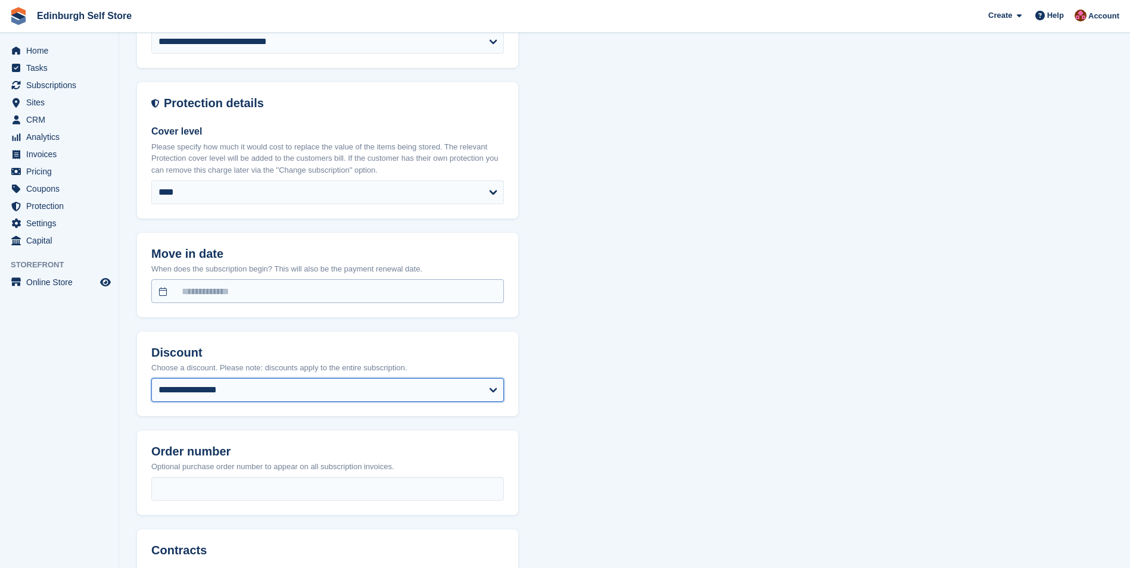
select select "****"
select select "*"
select select "*****"
select select
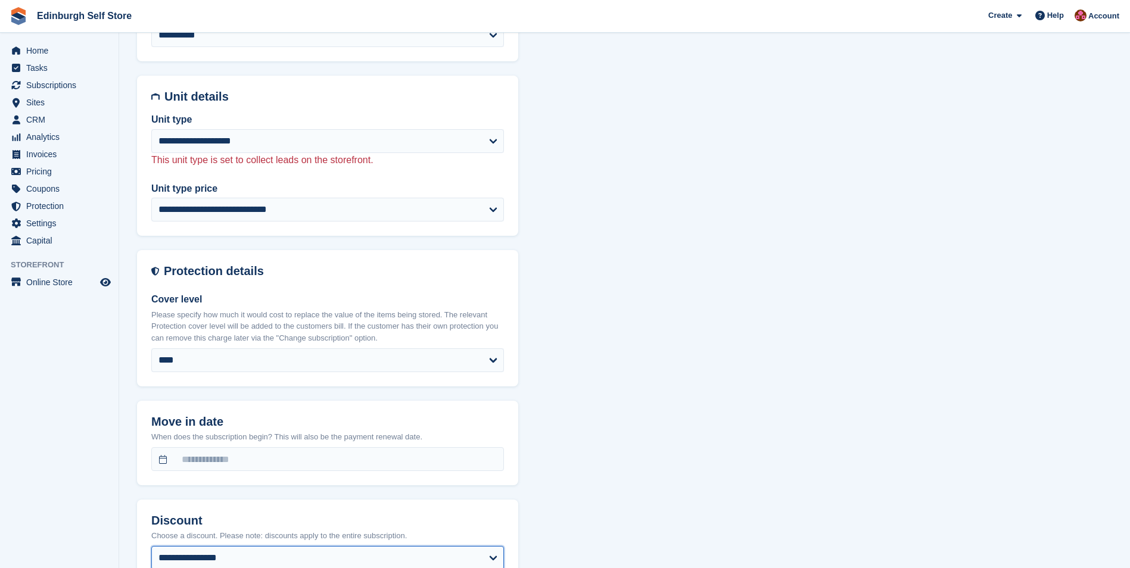
scroll to position [596, 0]
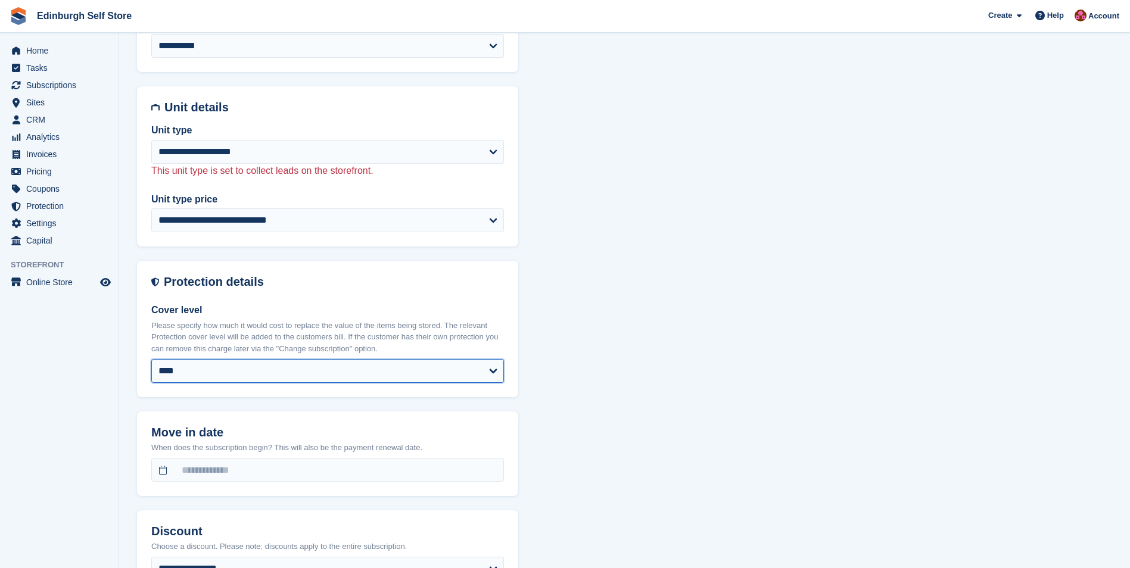
click at [241, 374] on select "**** ****** ****** ******* ******* *******" at bounding box center [327, 371] width 353 height 24
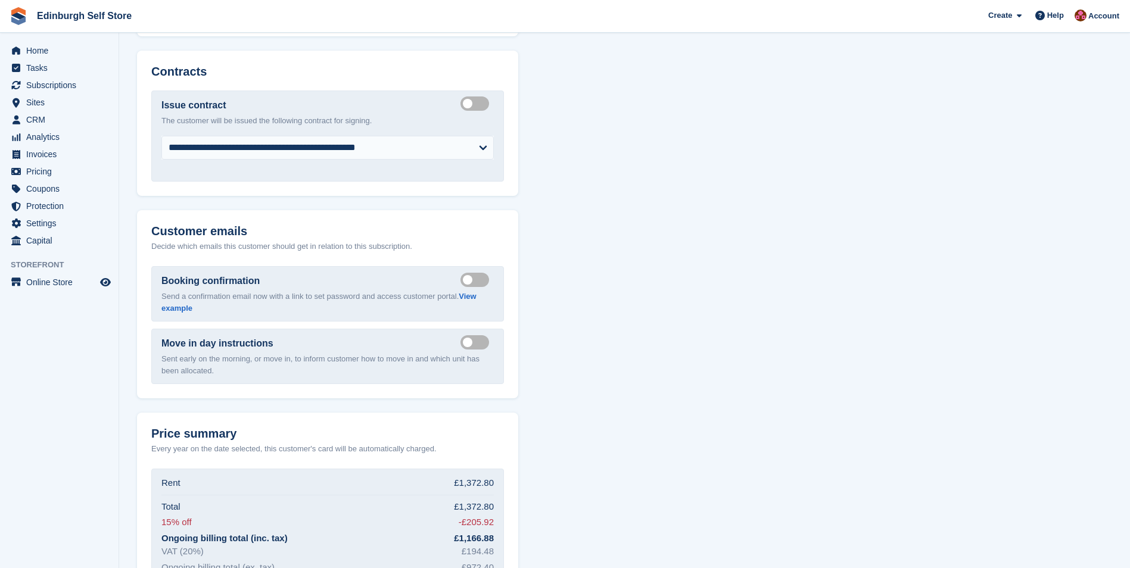
scroll to position [1376, 0]
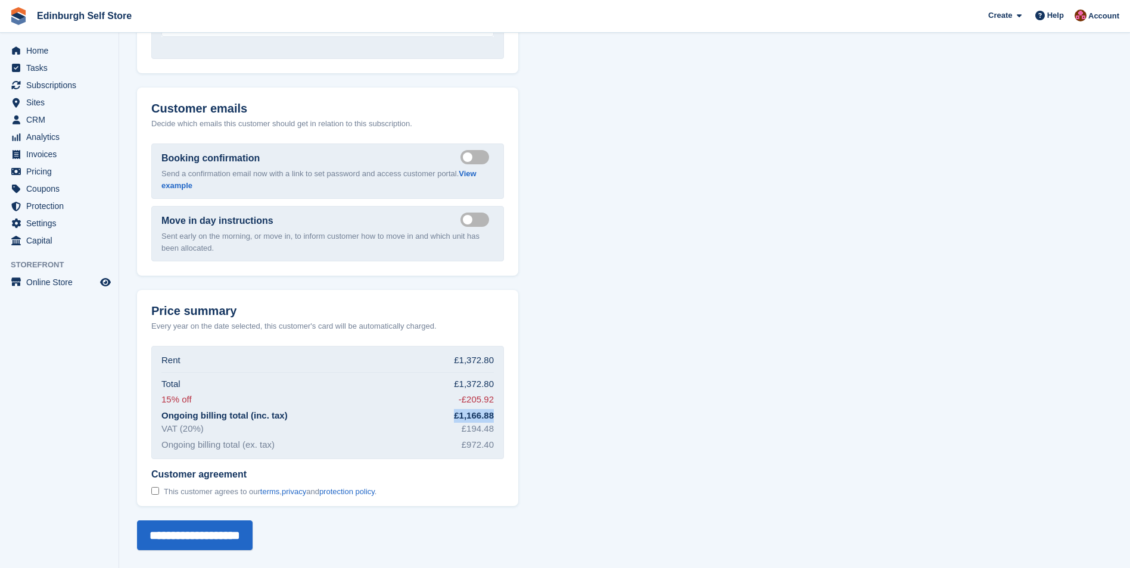
drag, startPoint x: 499, startPoint y: 416, endPoint x: 455, endPoint y: 416, distance: 44.1
click at [455, 416] on div "Rent £1,372.80 Total £1,372.80 15% off -£205.92 Ongoing billing total (inc. tax…" at bounding box center [327, 402] width 353 height 113
copy div "£1,166.88"
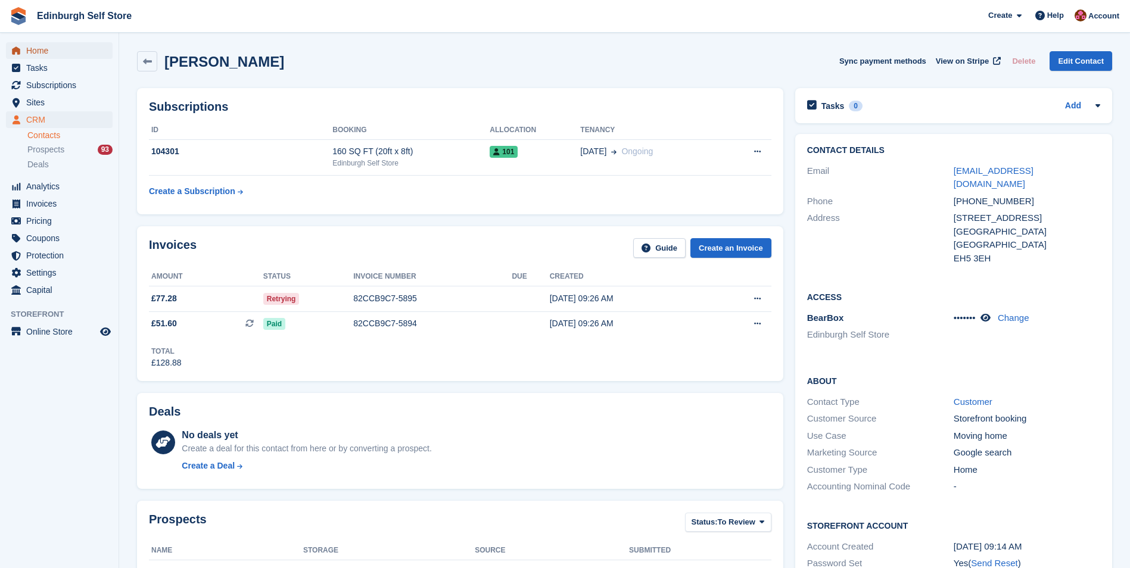
click at [59, 53] on span "Home" at bounding box center [61, 50] width 71 height 17
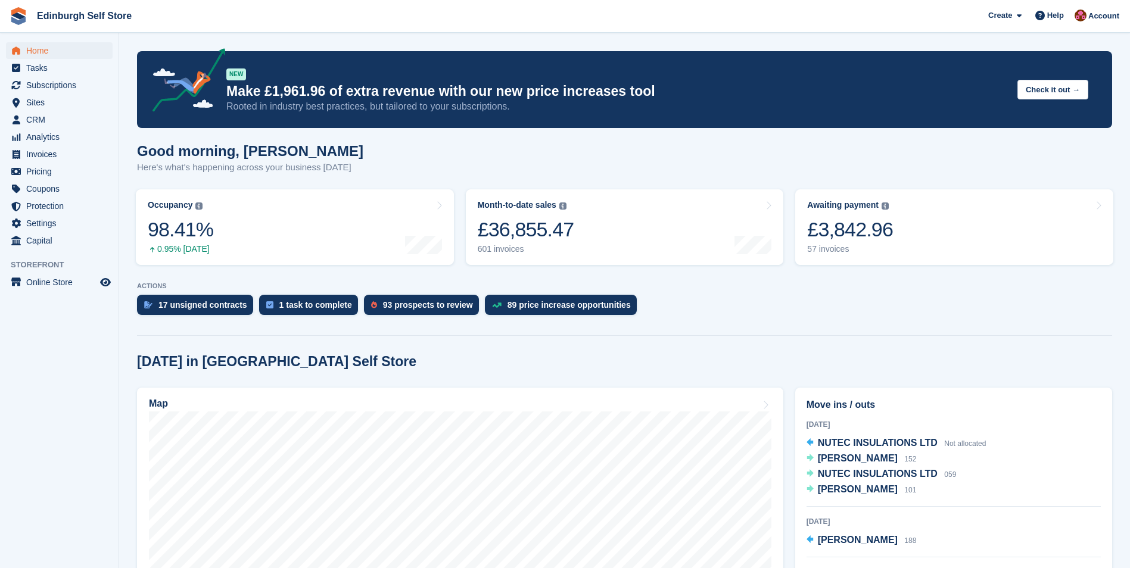
scroll to position [179, 0]
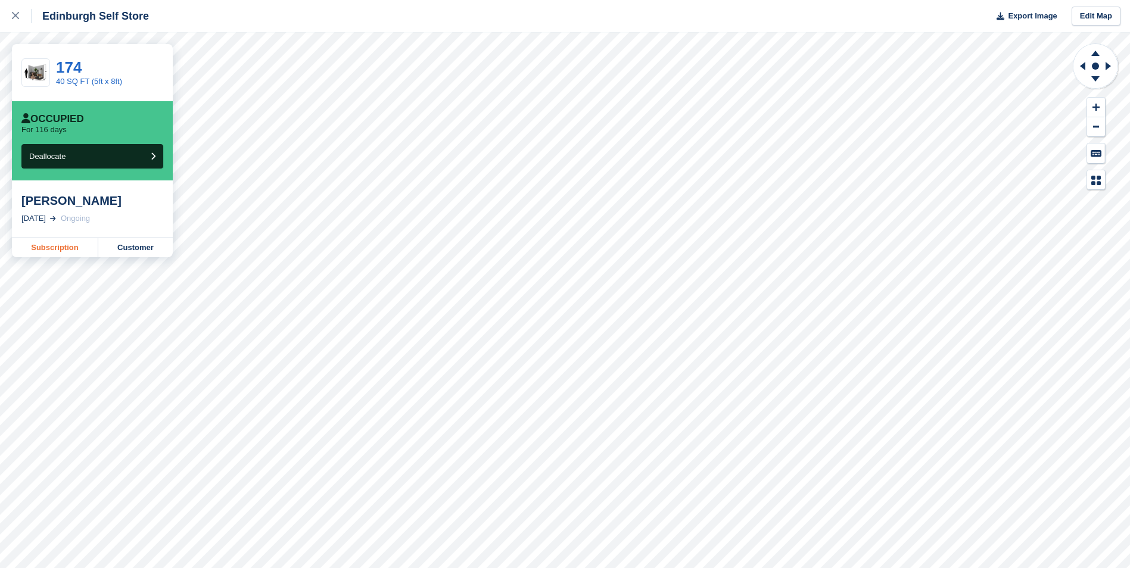
click at [48, 245] on link "Subscription" at bounding box center [55, 247] width 86 height 19
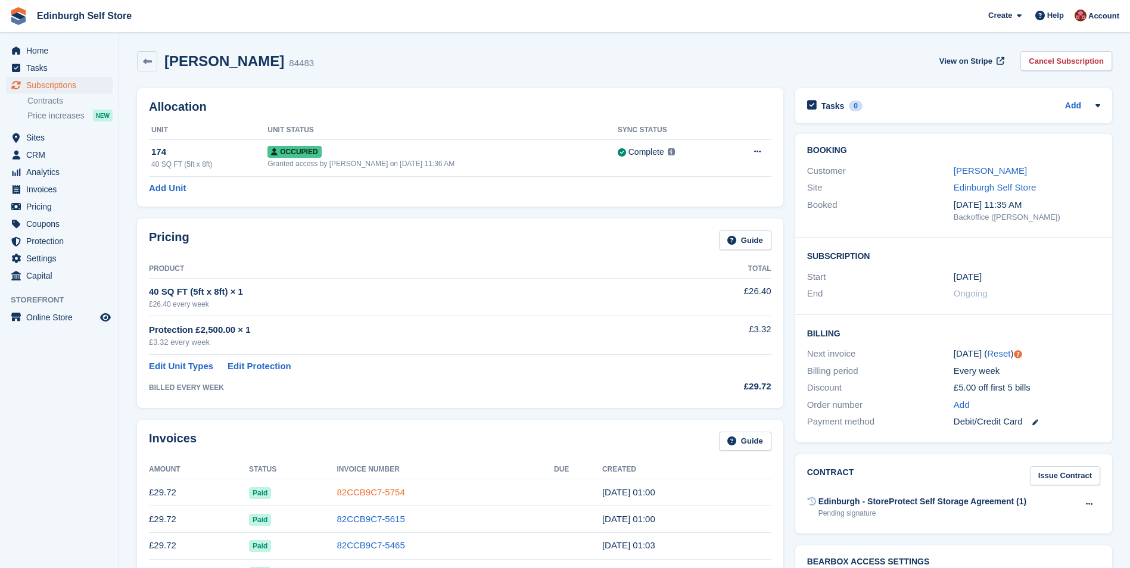
click at [377, 494] on link "82CCB9C7-5754" at bounding box center [371, 492] width 68 height 10
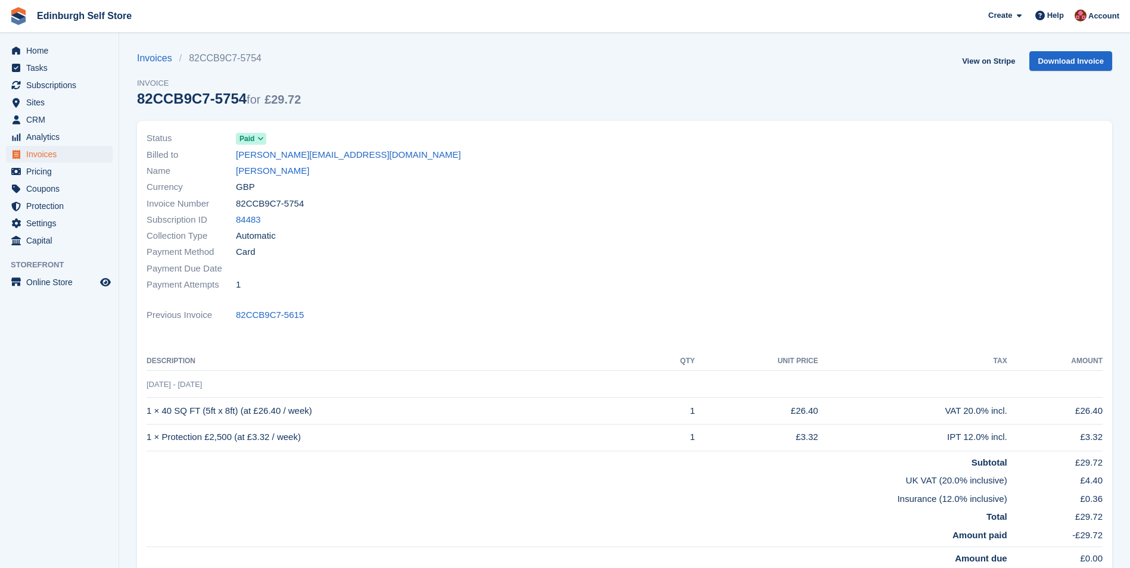
click at [214, 393] on td "23 Aug - 30 Aug" at bounding box center [625, 384] width 956 height 27
click at [273, 170] on link "Samuel Gill" at bounding box center [272, 171] width 73 height 14
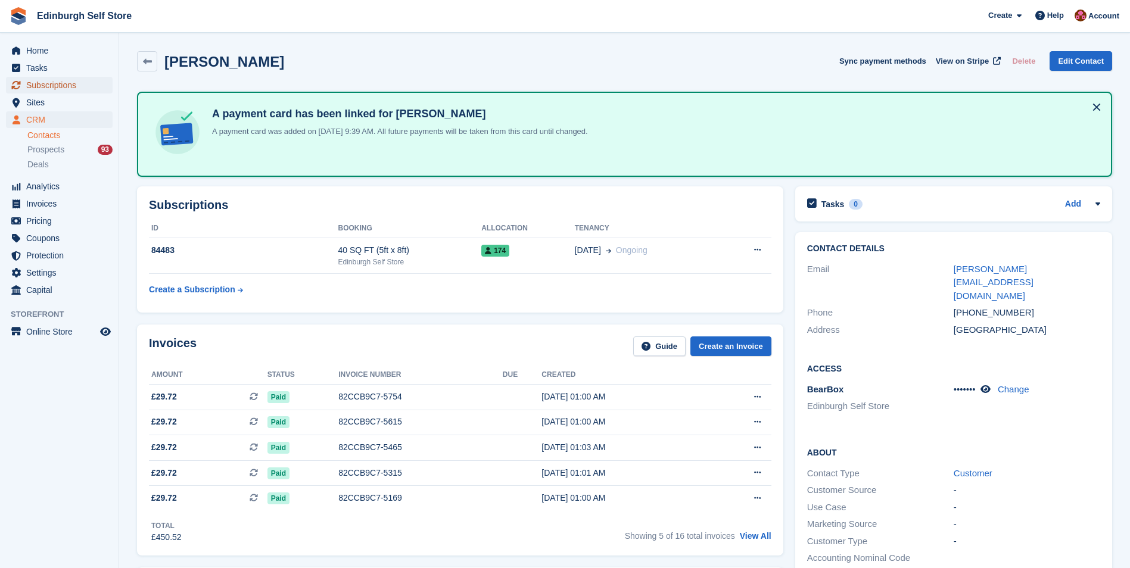
click at [59, 84] on span "Subscriptions" at bounding box center [61, 85] width 71 height 17
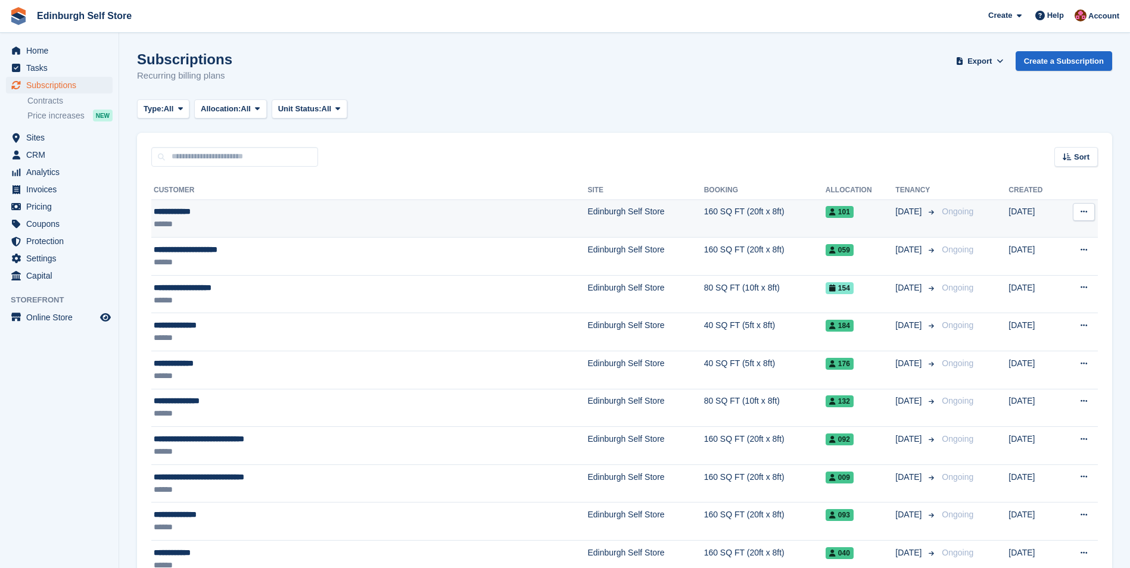
click at [587, 211] on td "Edinburgh Self Store" at bounding box center [645, 219] width 116 height 38
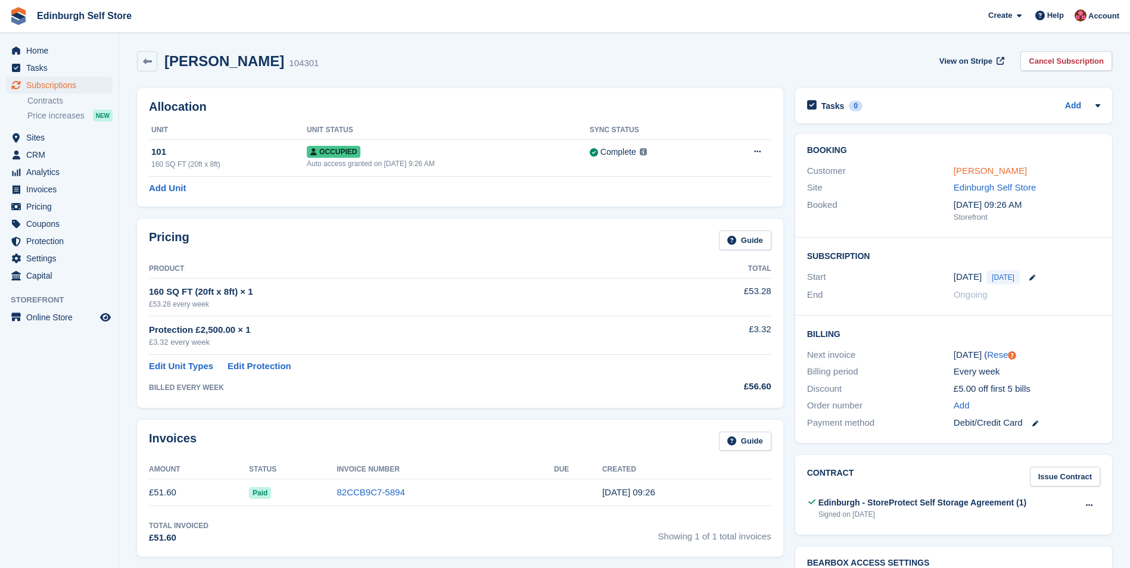
click at [969, 173] on link "[PERSON_NAME]" at bounding box center [990, 171] width 73 height 10
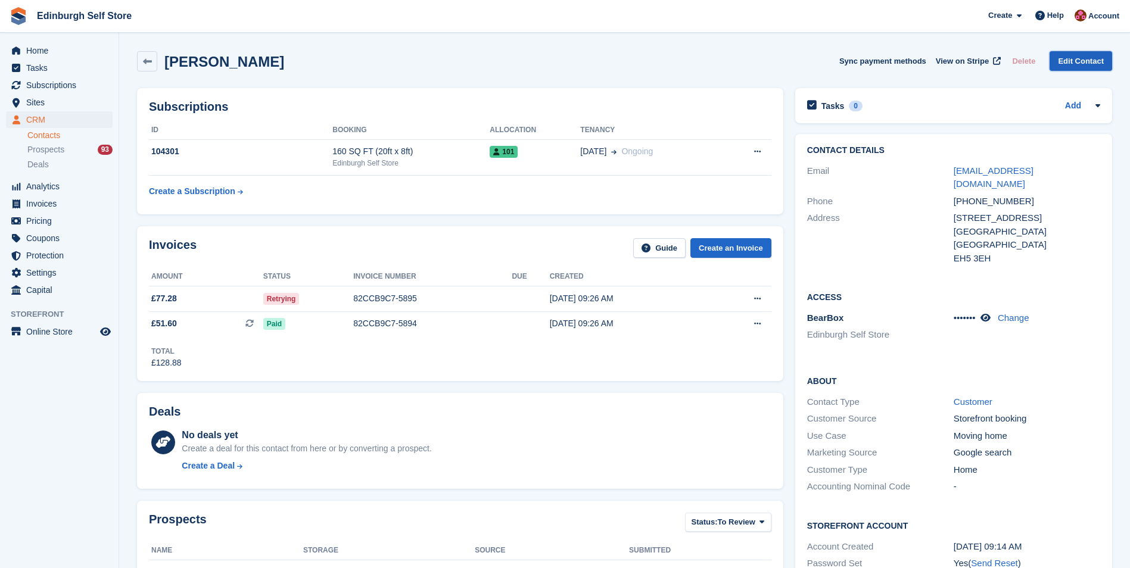
click at [1085, 58] on link "Edit Contact" at bounding box center [1081, 61] width 63 height 20
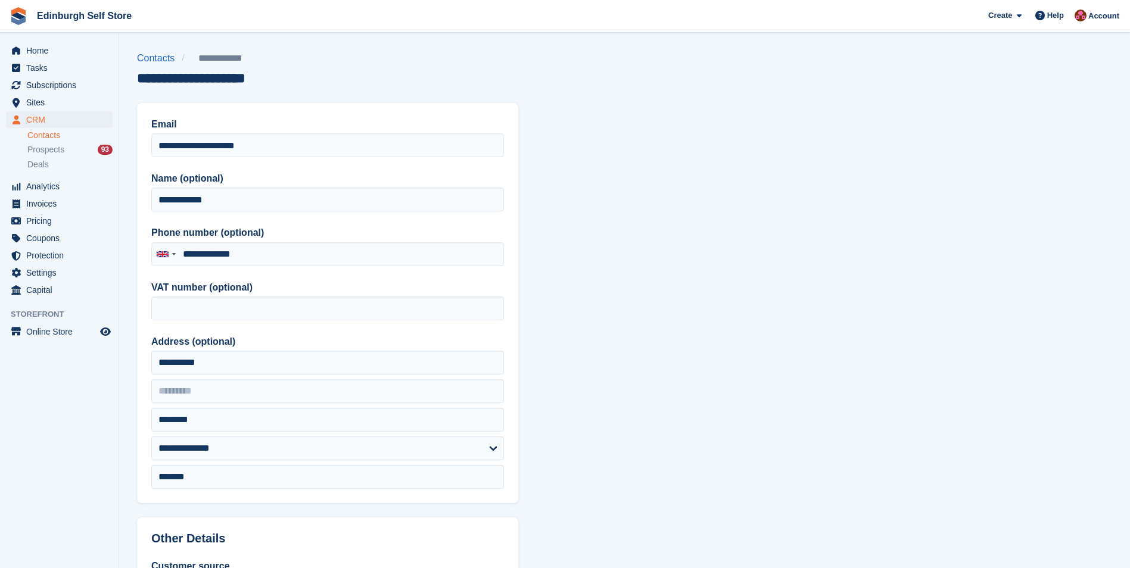
type input "**********"
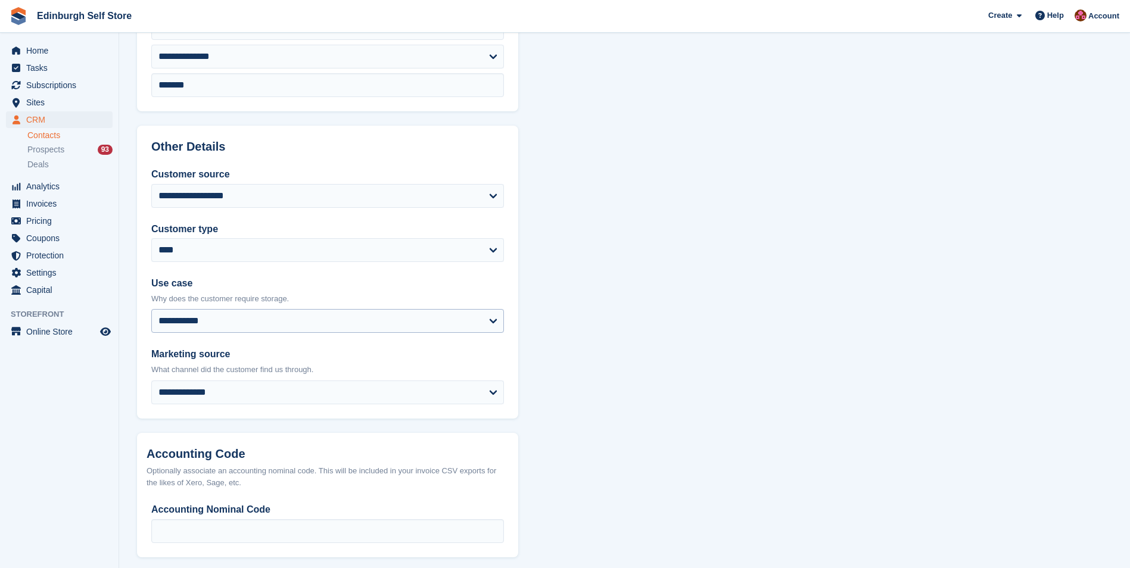
scroll to position [447, 0]
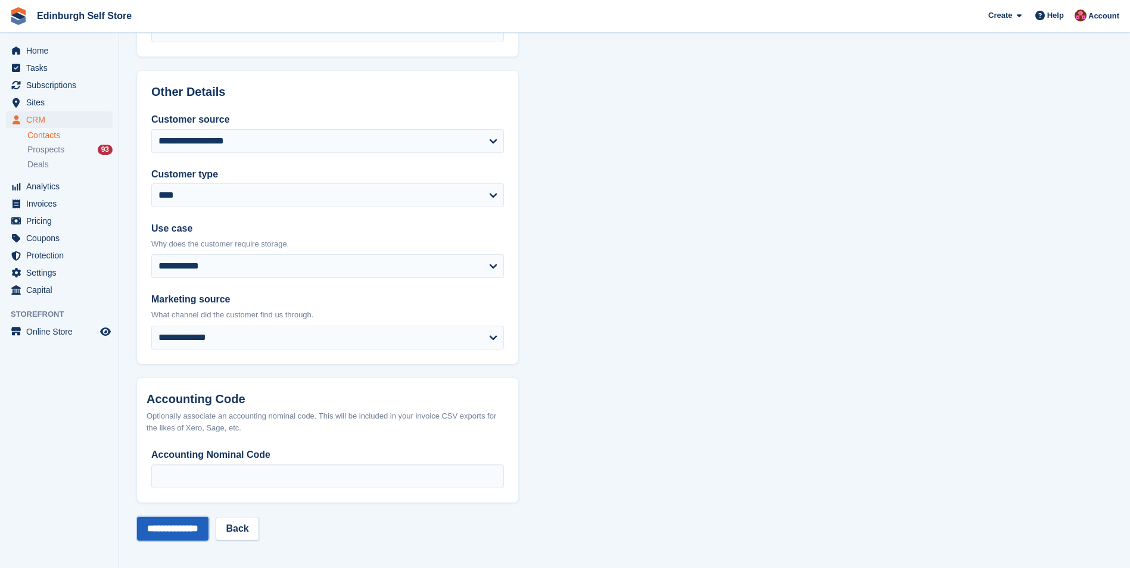
click at [177, 531] on input "**********" at bounding box center [172, 529] width 71 height 24
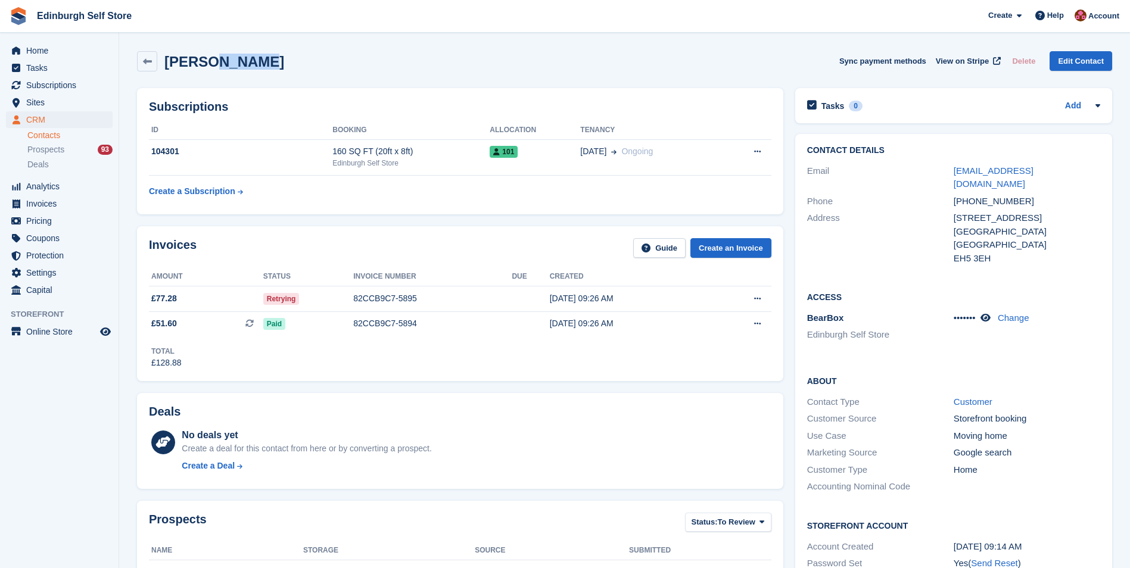
drag, startPoint x: 259, startPoint y: 64, endPoint x: 205, endPoint y: 65, distance: 53.6
click at [205, 65] on div "[PERSON_NAME] Sync payment methods View on Stripe Delete Edit Contact" at bounding box center [624, 61] width 975 height 20
copy h2 "[PERSON_NAME]"
click at [469, 158] on div "Edinburgh Self Store" at bounding box center [410, 163] width 157 height 11
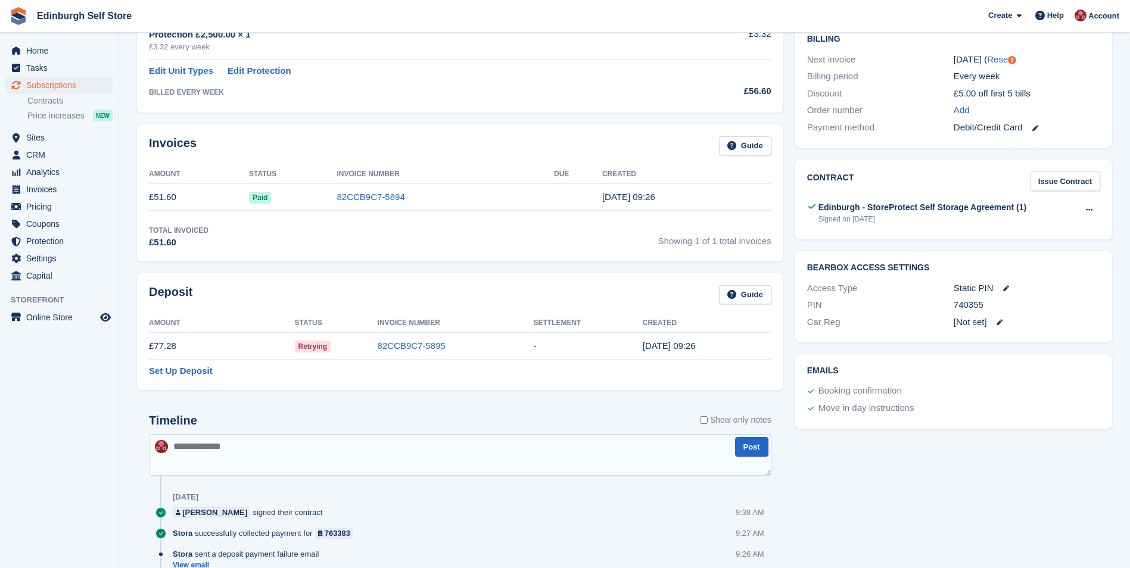
scroll to position [298, 0]
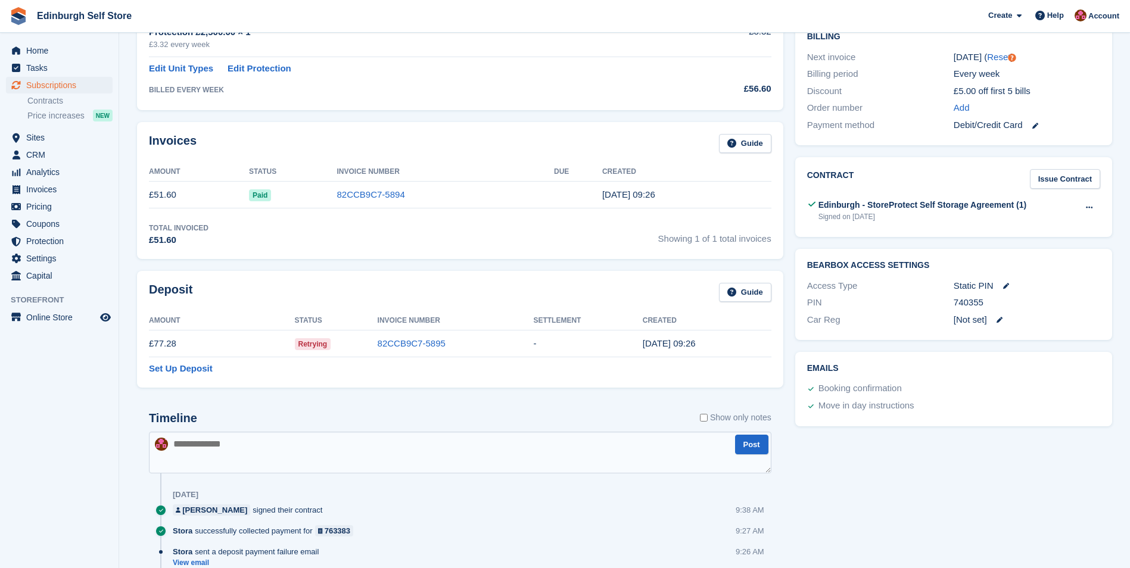
click at [989, 300] on div "PIN 740355" at bounding box center [953, 302] width 293 height 17
drag, startPoint x: 988, startPoint y: 301, endPoint x: 950, endPoint y: 304, distance: 37.6
click at [950, 304] on div "PIN 740355" at bounding box center [953, 302] width 293 height 17
drag, startPoint x: 950, startPoint y: 304, endPoint x: 976, endPoint y: 304, distance: 25.6
copy div "740355"
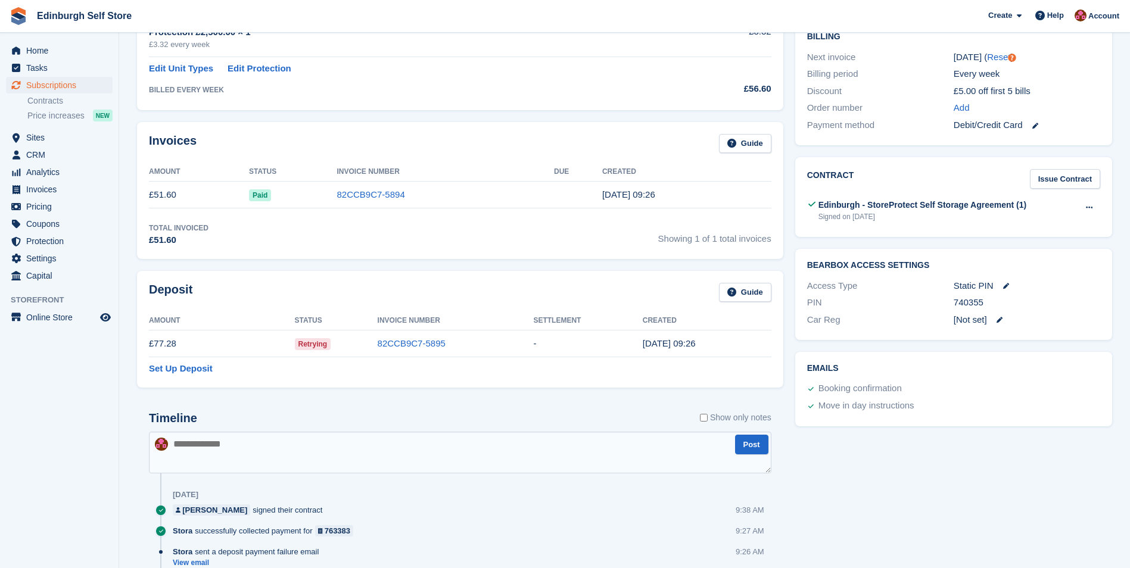
scroll to position [60, 0]
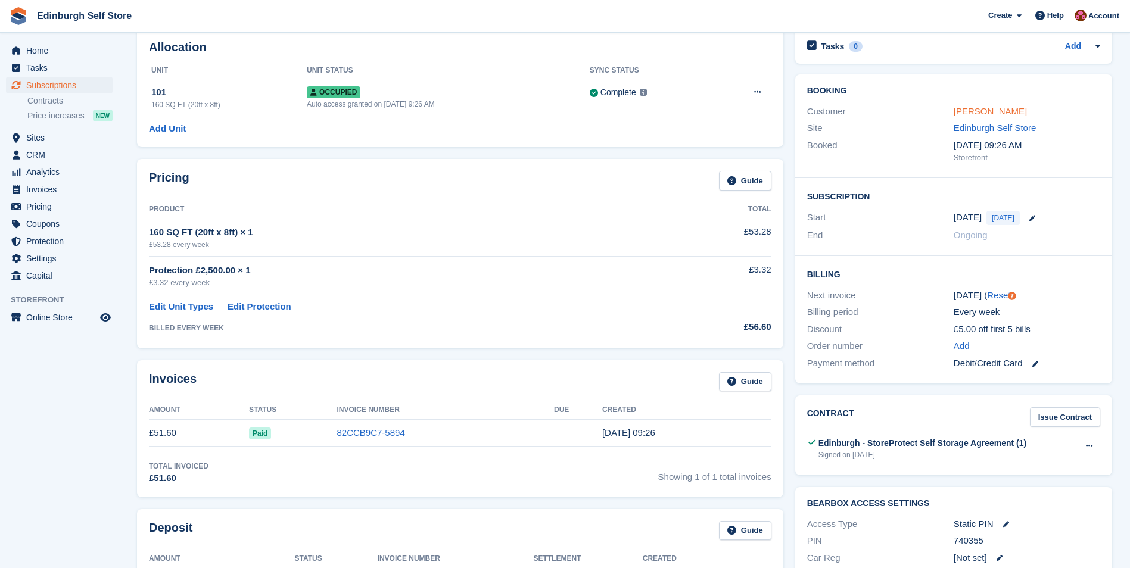
click at [978, 110] on link "[PERSON_NAME]" at bounding box center [990, 111] width 73 height 10
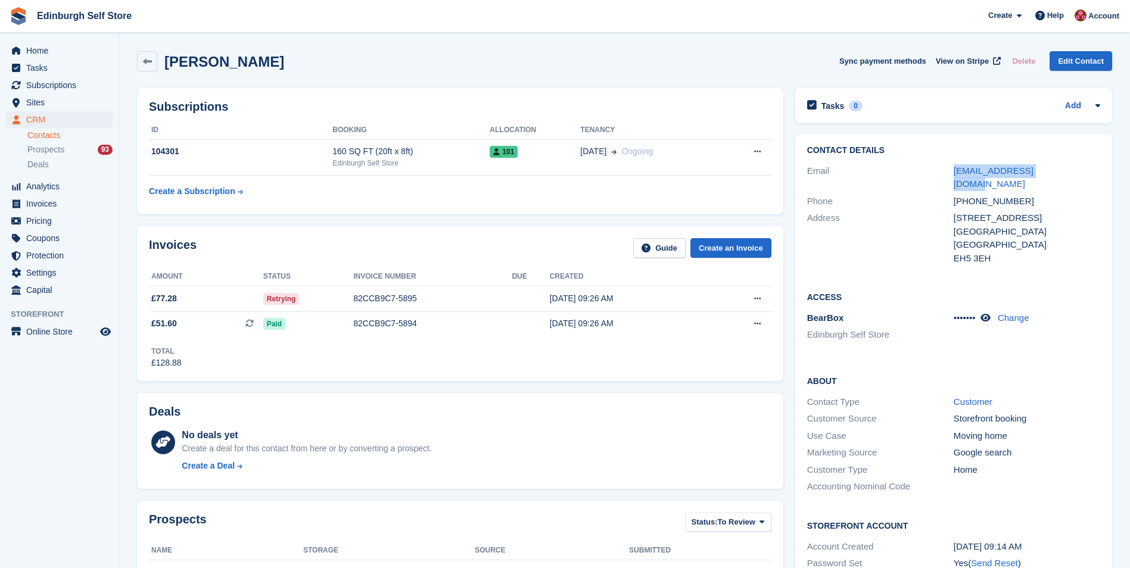
drag, startPoint x: 1069, startPoint y: 170, endPoint x: 952, endPoint y: 170, distance: 116.8
click at [952, 170] on div "Email laurahd9224@gmail.com" at bounding box center [953, 178] width 293 height 30
drag, startPoint x: 952, startPoint y: 170, endPoint x: 992, endPoint y: 172, distance: 40.0
copy div "laurahd9224@gmail.com"
drag, startPoint x: 1011, startPoint y: 188, endPoint x: 952, endPoint y: 188, distance: 59.0
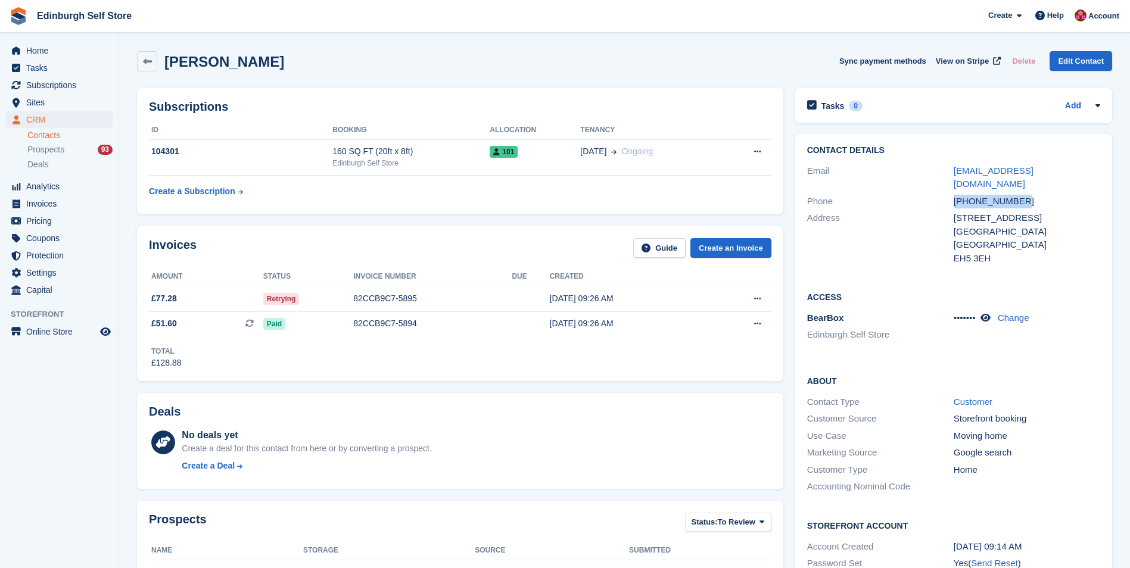
click at [952, 193] on div "Phone +447383900823" at bounding box center [953, 201] width 293 height 17
drag, startPoint x: 952, startPoint y: 188, endPoint x: 961, endPoint y: 189, distance: 9.6
copy div "+447383900823"
drag, startPoint x: 988, startPoint y: 245, endPoint x: 942, endPoint y: 208, distance: 58.1
click at [942, 210] on div "Address 20 York Rd Newhaven United Kingdom EH5 3EH" at bounding box center [953, 238] width 293 height 57
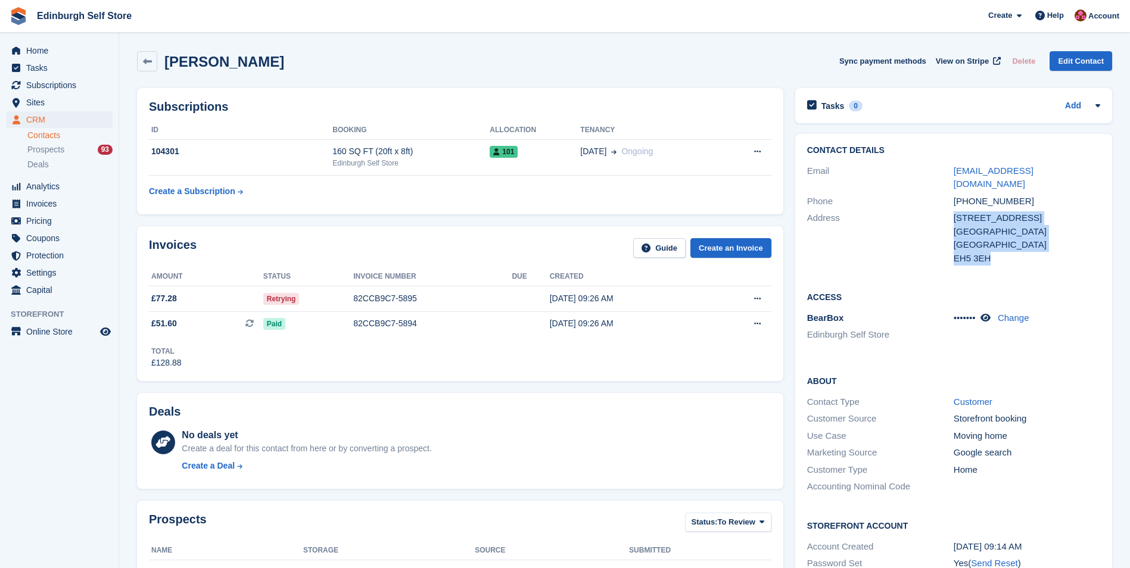
drag, startPoint x: 942, startPoint y: 208, endPoint x: 975, endPoint y: 214, distance: 33.2
copy div "20 York Rd Newhaven United Kingdom EH5 3EH"
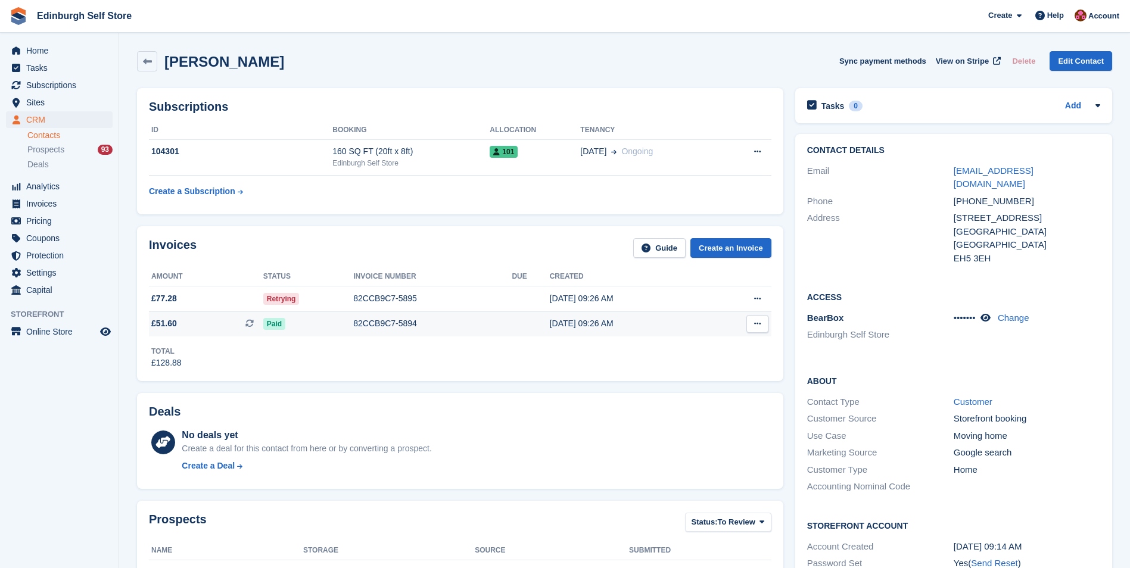
click at [479, 322] on div "82CCB9C7-5894" at bounding box center [432, 324] width 158 height 13
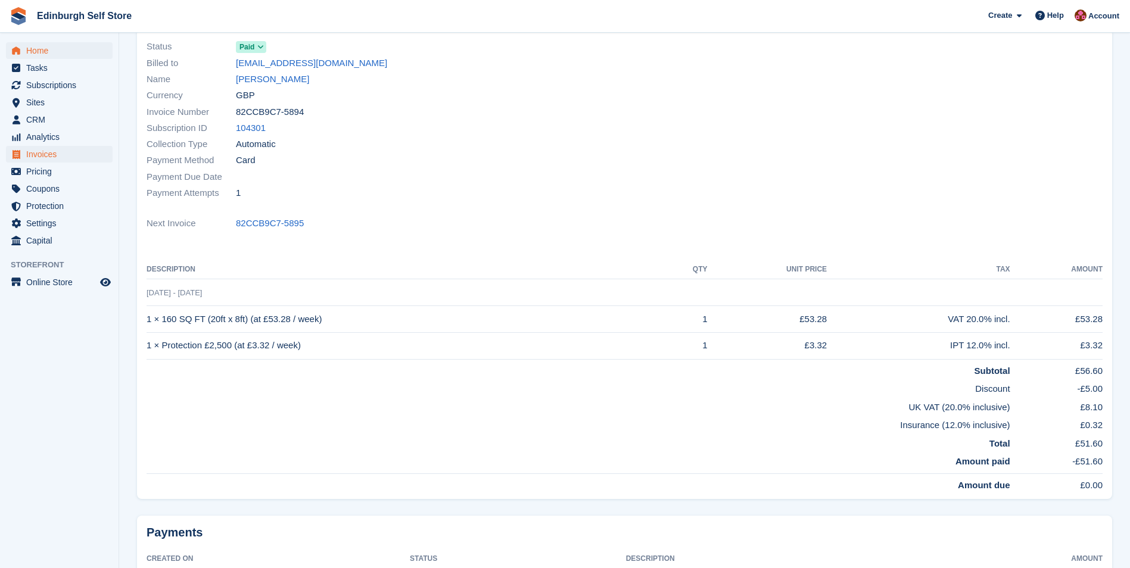
scroll to position [10, 0]
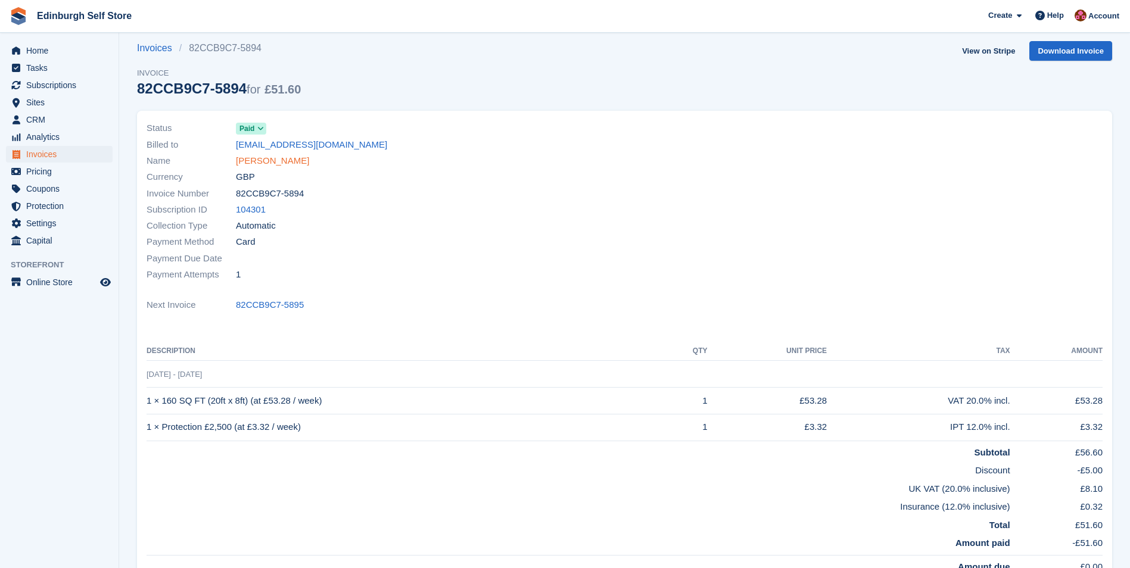
click at [285, 161] on link "[PERSON_NAME]" at bounding box center [272, 161] width 73 height 14
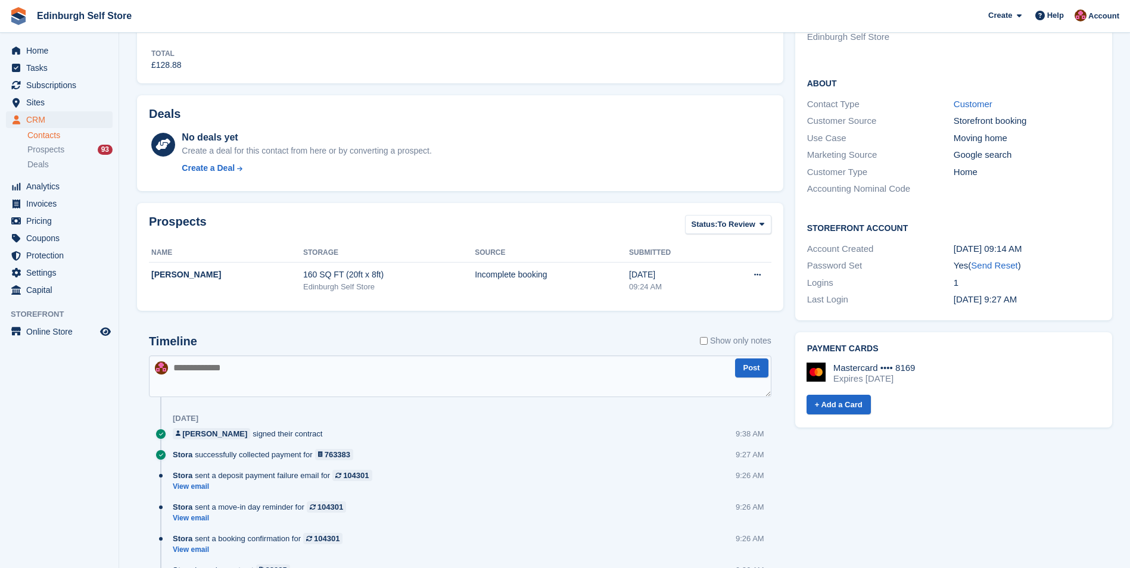
scroll to position [60, 0]
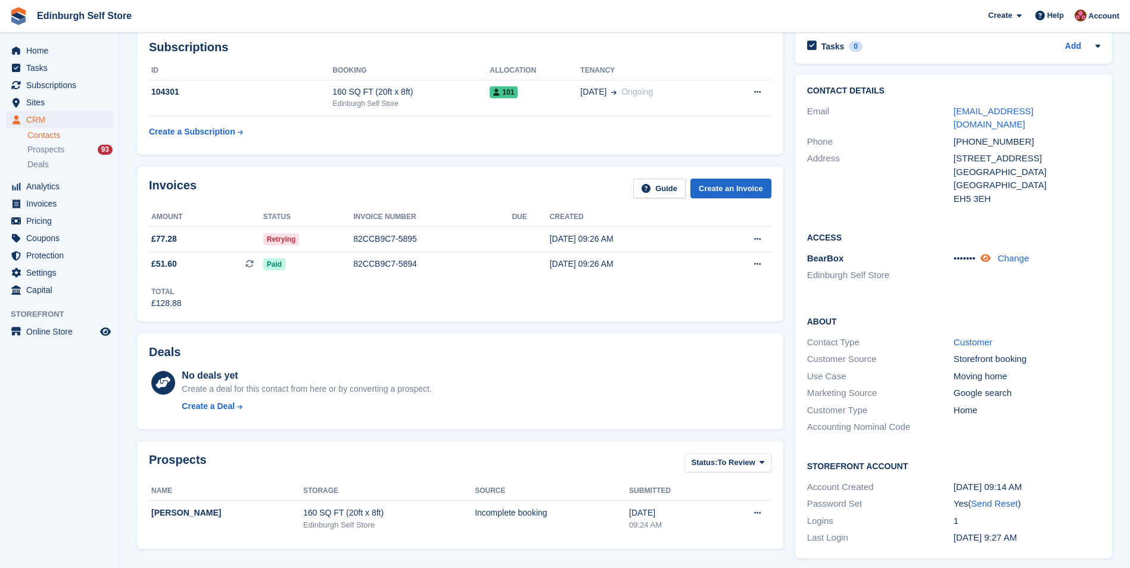
click at [989, 254] on icon at bounding box center [986, 258] width 10 height 9
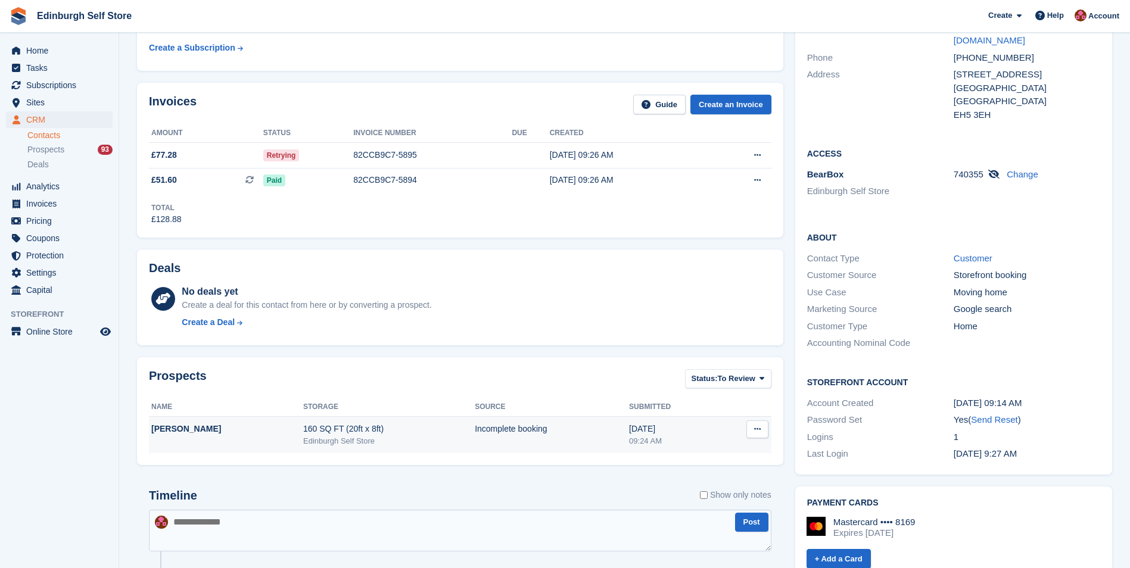
scroll to position [0, 0]
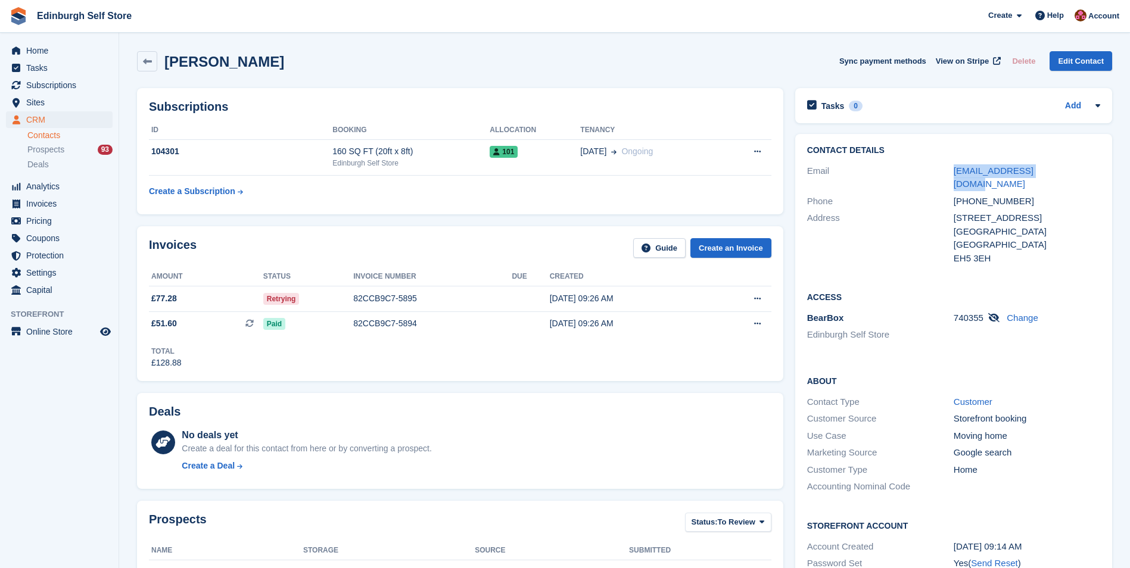
drag, startPoint x: 1058, startPoint y: 173, endPoint x: 944, endPoint y: 176, distance: 113.8
click at [944, 176] on div "Email laurahd9224@gmail.com" at bounding box center [953, 178] width 293 height 30
drag, startPoint x: 944, startPoint y: 176, endPoint x: 985, endPoint y: 171, distance: 41.5
copy div "laurahd9224@gmail.com"
click at [52, 52] on span "Home" at bounding box center [61, 50] width 71 height 17
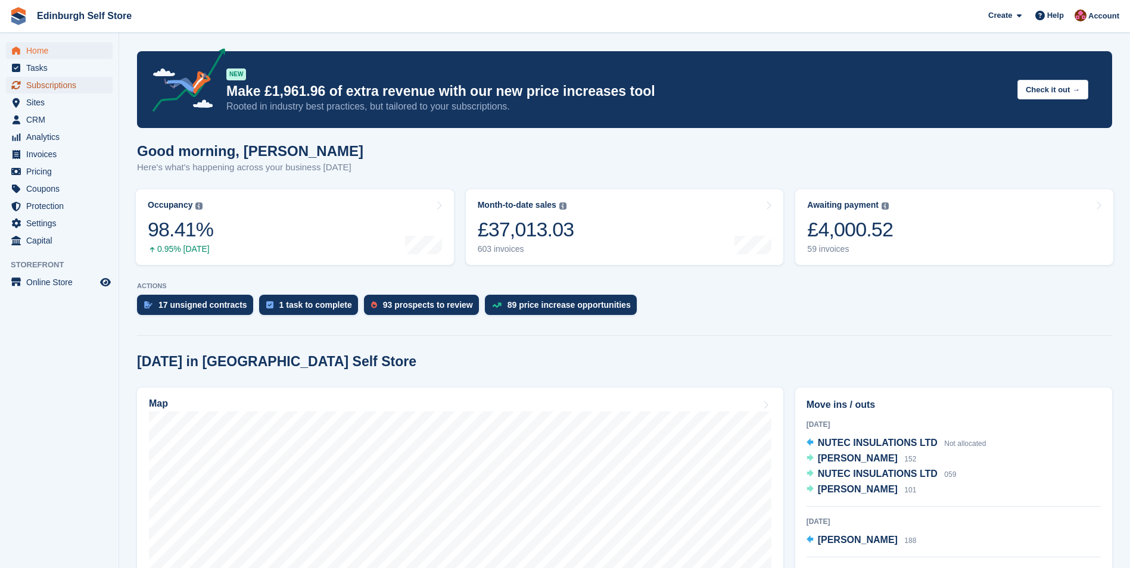
click at [65, 85] on span "Subscriptions" at bounding box center [61, 85] width 71 height 17
